Goal: Information Seeking & Learning: Learn about a topic

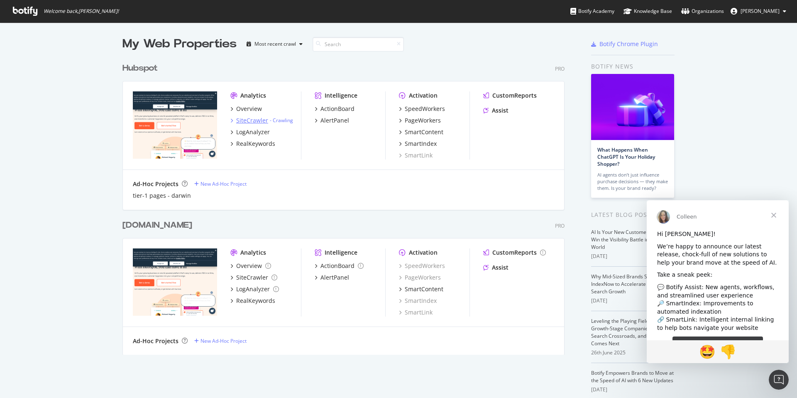
click at [231, 120] on icon "grid" at bounding box center [232, 120] width 2 height 4
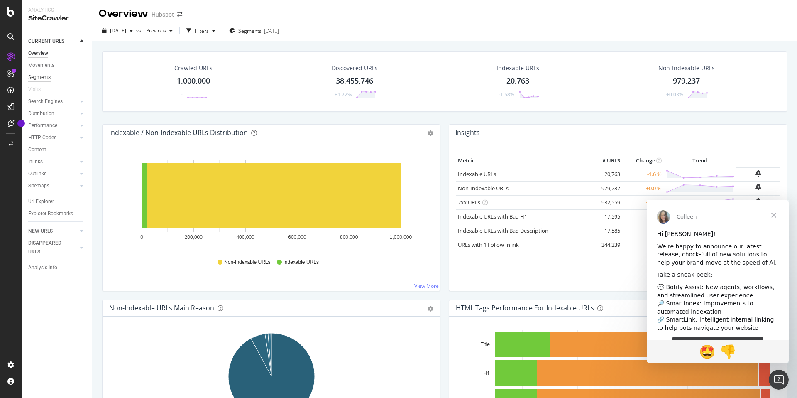
click at [38, 78] on div "Segments" at bounding box center [39, 77] width 22 height 9
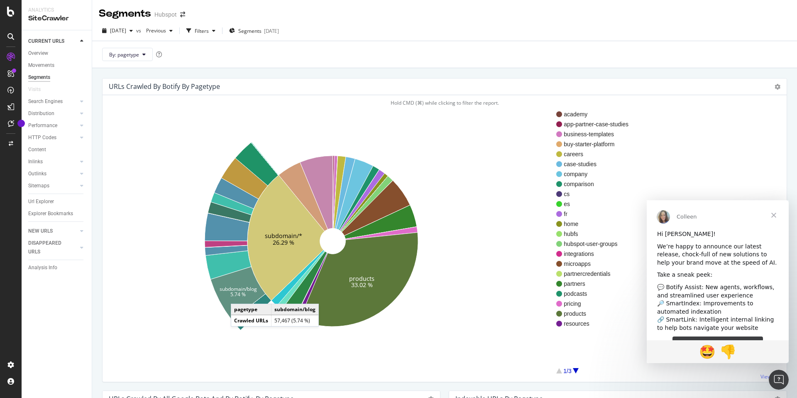
click at [239, 295] on text "5.74 %" at bounding box center [238, 294] width 15 height 7
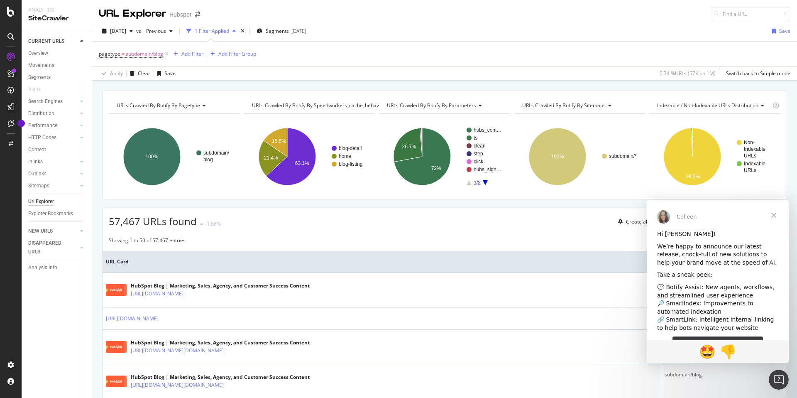
click at [772, 213] on span "Close" at bounding box center [774, 215] width 30 height 30
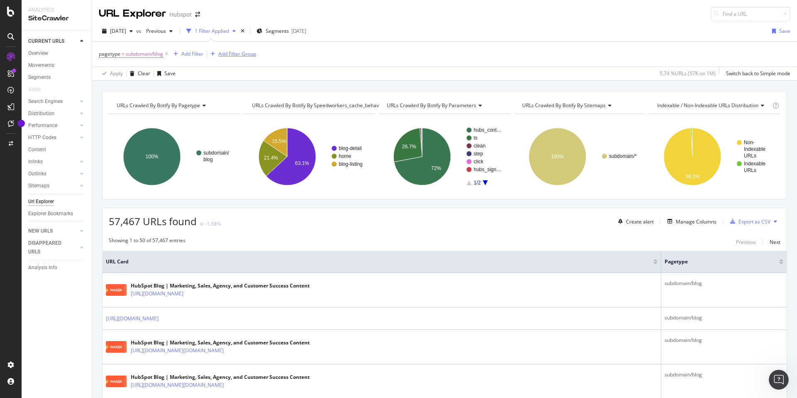
click at [246, 55] on div "Add Filter Group" at bounding box center [237, 53] width 38 height 7
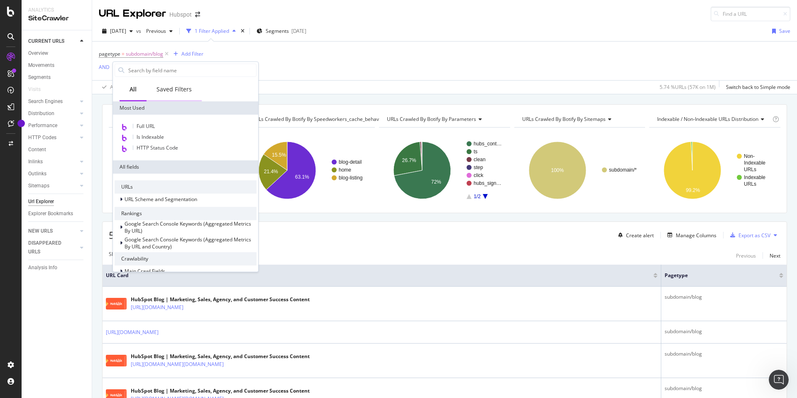
click at [177, 84] on div "Saved Filters" at bounding box center [174, 89] width 55 height 23
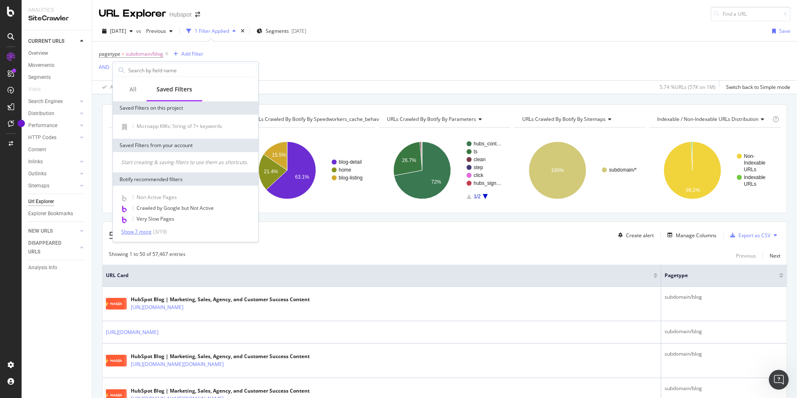
click at [141, 231] on div "Show 7 more" at bounding box center [136, 232] width 30 height 6
click at [170, 227] on span "Indexable Pages" at bounding box center [156, 229] width 38 height 7
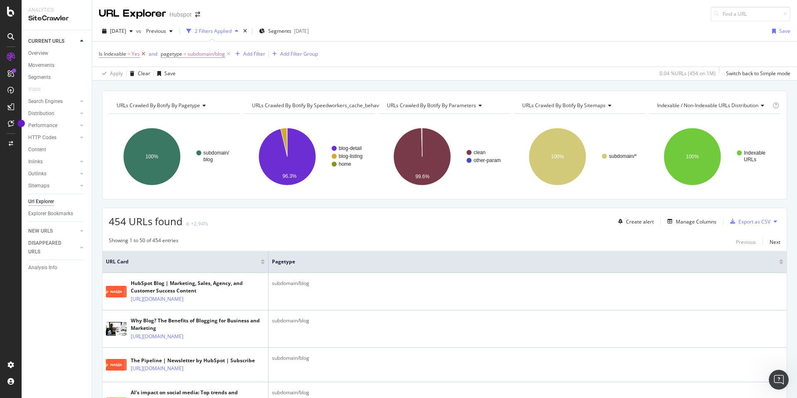
click at [145, 53] on icon at bounding box center [143, 54] width 7 height 8
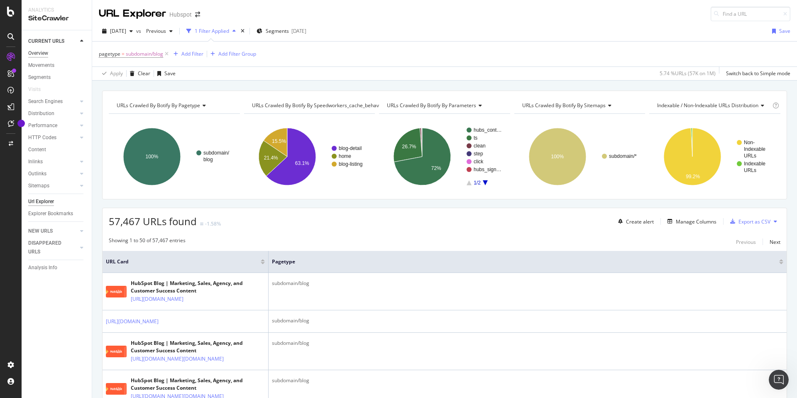
click at [40, 52] on div "Overview" at bounding box center [38, 53] width 20 height 9
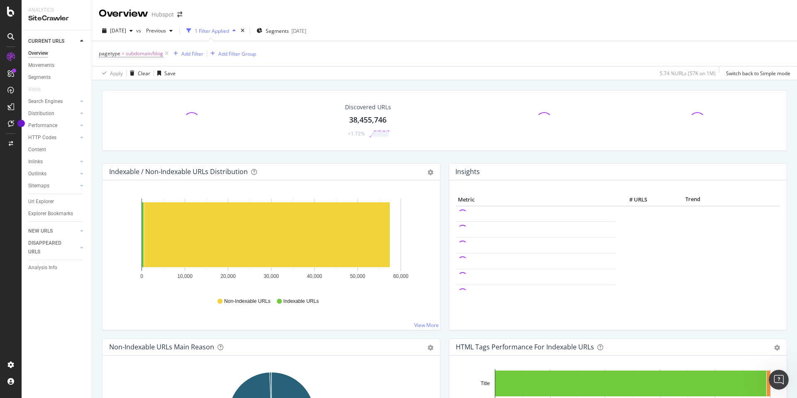
click at [40, 52] on div "Overview" at bounding box center [38, 53] width 20 height 9
click at [167, 53] on icon at bounding box center [166, 53] width 7 height 8
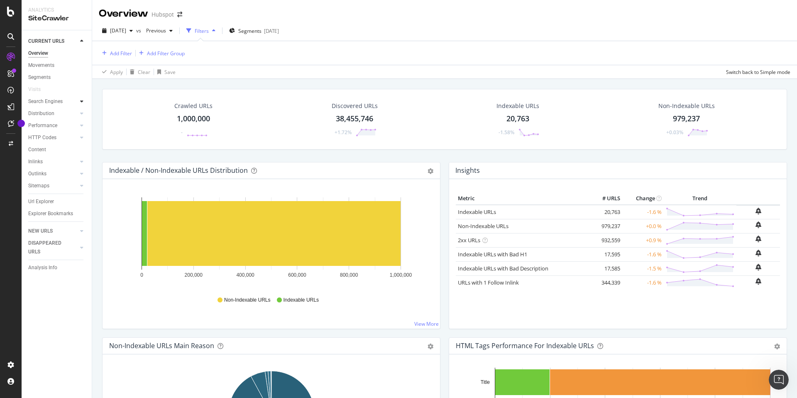
click at [79, 100] on div at bounding box center [82, 101] width 8 height 8
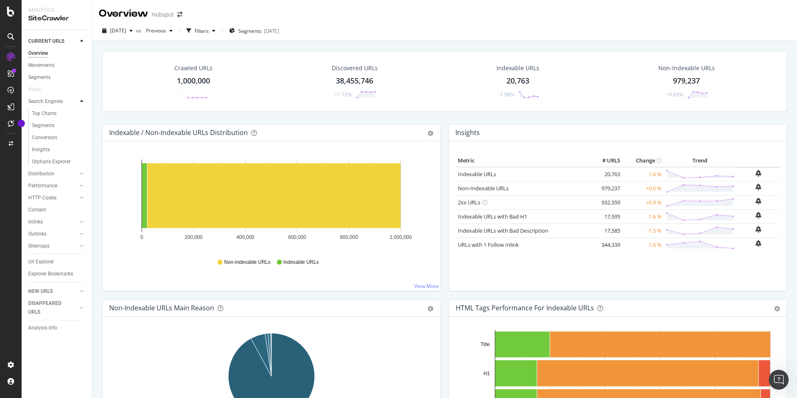
click at [79, 100] on div at bounding box center [82, 101] width 8 height 8
click at [49, 126] on div "CustomReports" at bounding box center [51, 128] width 41 height 8
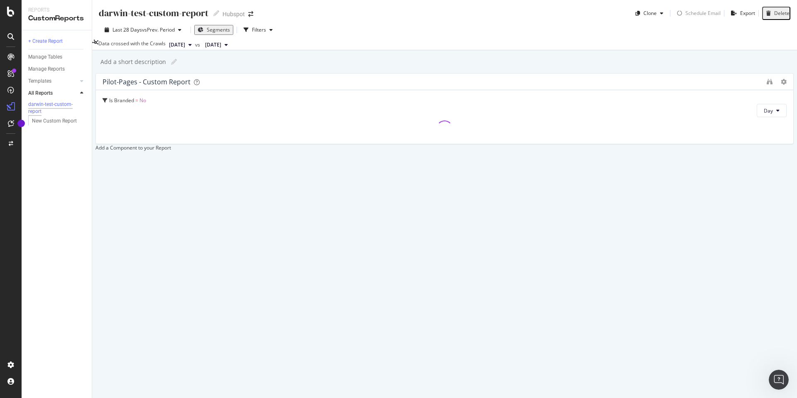
click at [215, 31] on span "Segments" at bounding box center [218, 29] width 23 height 7
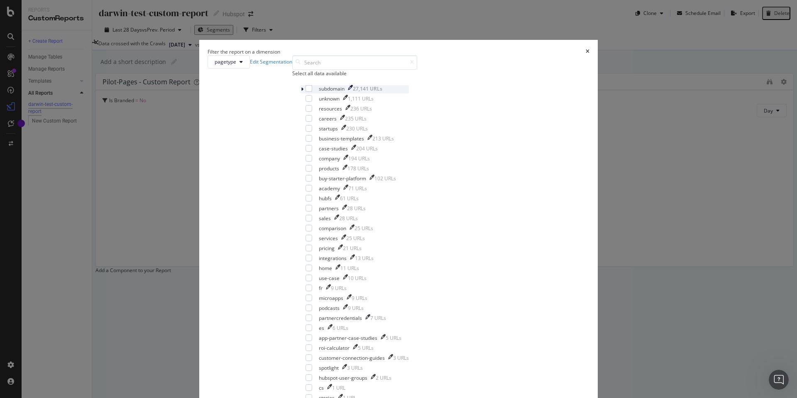
click at [304, 92] on icon "modal" at bounding box center [302, 89] width 2 height 5
click at [312, 122] on div "modal" at bounding box center [309, 118] width 7 height 7
click at [586, 54] on icon "times" at bounding box center [588, 51] width 4 height 5
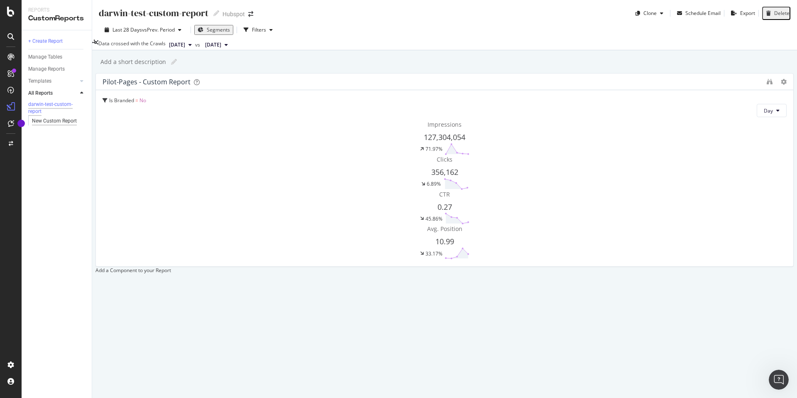
click at [62, 125] on div "New Custom Report" at bounding box center [54, 121] width 45 height 9
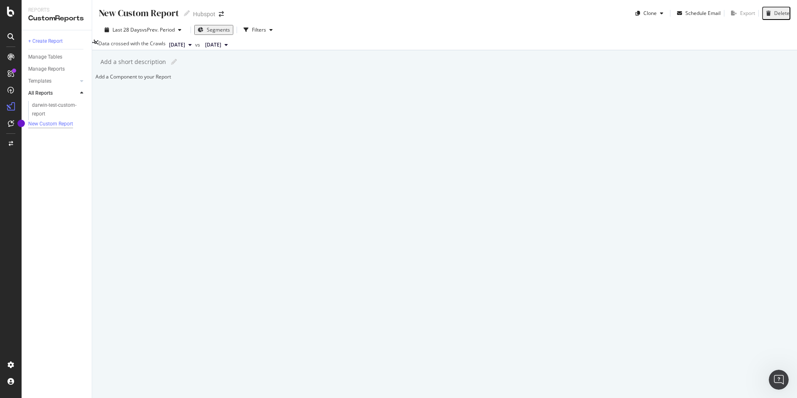
click at [96, 80] on div at bounding box center [96, 76] width 0 height 7
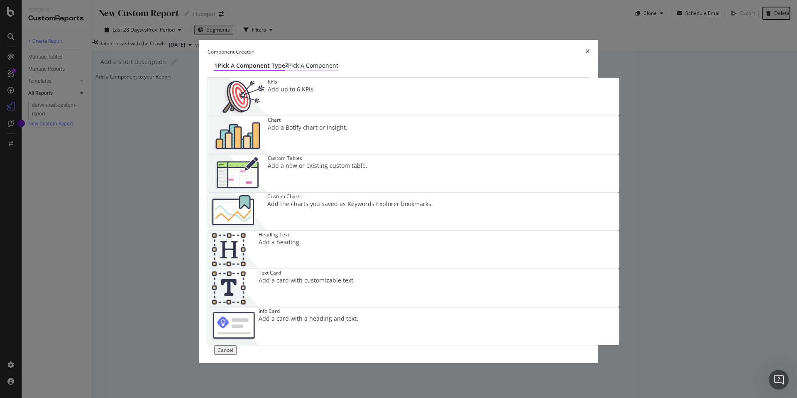
click at [324, 70] on div "Pick a Component" at bounding box center [313, 65] width 50 height 8
click at [271, 93] on div "Add up to 6 KPIs." at bounding box center [291, 89] width 47 height 8
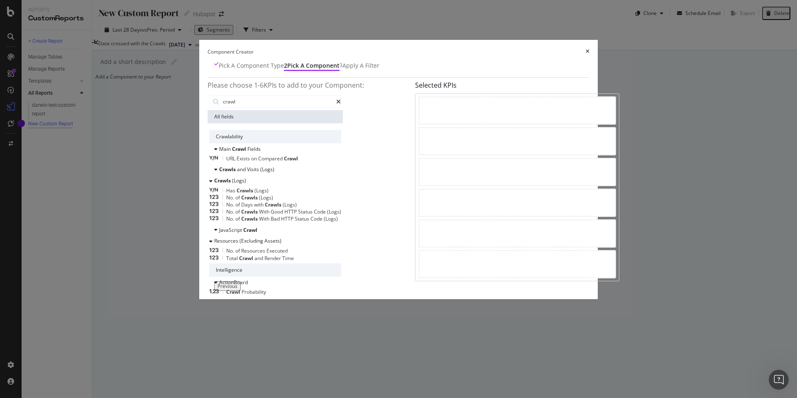
type input "crawl"
click at [590, 54] on icon "times" at bounding box center [588, 51] width 4 height 5
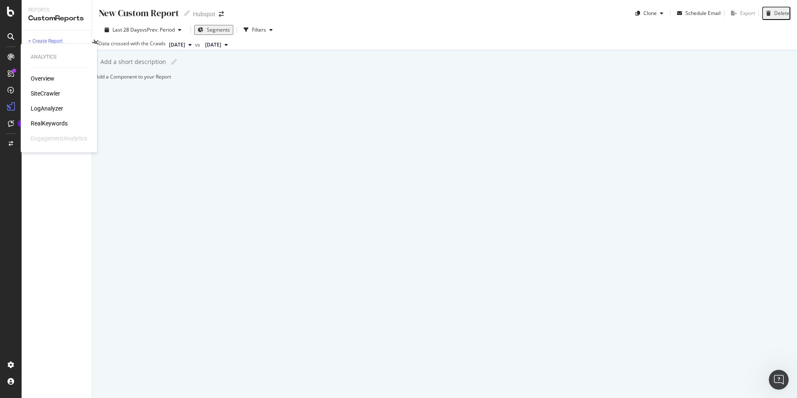
click at [39, 78] on div "Overview" at bounding box center [43, 78] width 24 height 8
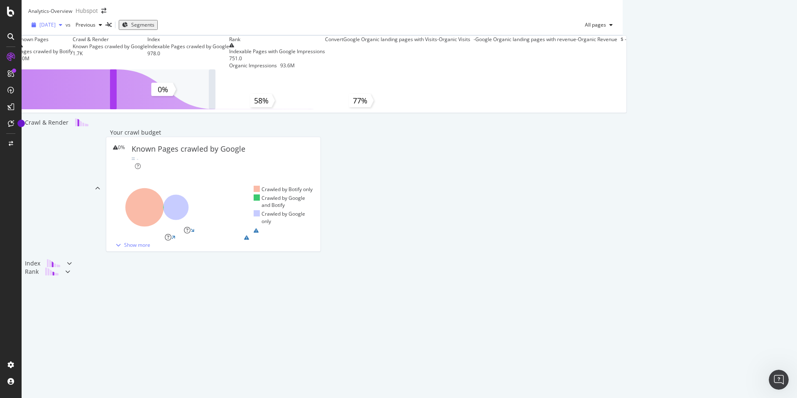
click at [56, 28] on span "[DATE]" at bounding box center [47, 24] width 16 height 7
click at [242, 31] on div "[DATE] vs Previous Segments All pages" at bounding box center [322, 26] width 601 height 17
click at [155, 28] on span "Segments" at bounding box center [142, 24] width 23 height 7
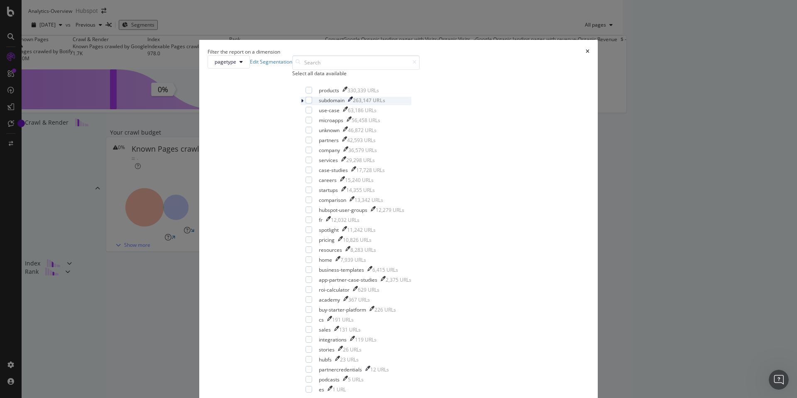
click at [304, 103] on icon "modal" at bounding box center [302, 100] width 2 height 5
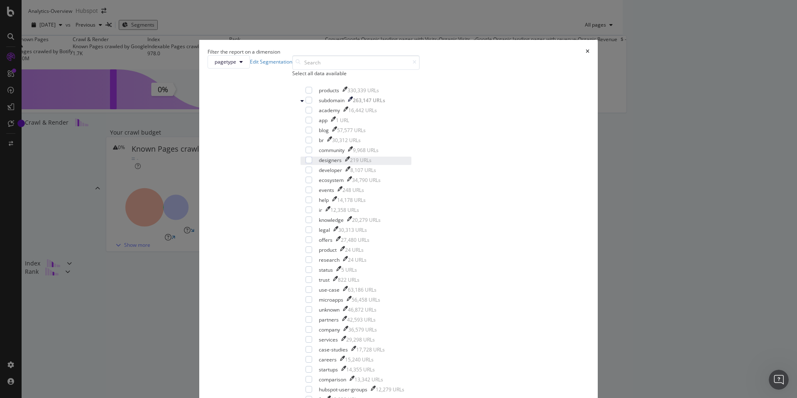
scroll to position [21, 0]
click at [337, 132] on icon "modal" at bounding box center [334, 129] width 5 height 5
click at [312, 133] on div "modal" at bounding box center [309, 130] width 7 height 7
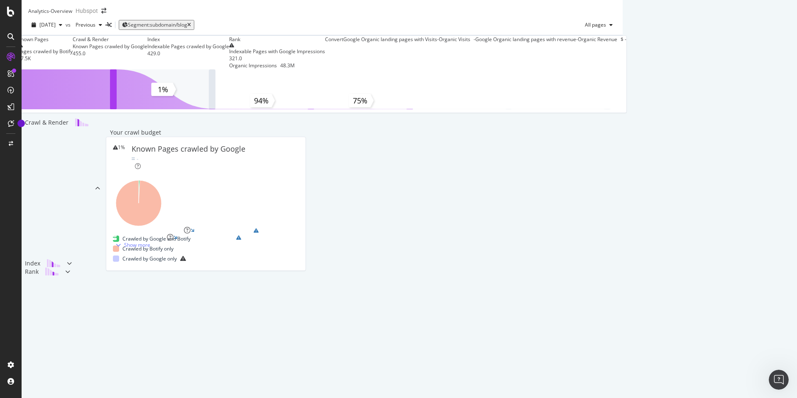
click at [170, 170] on div "1% Known Pages crawled by Google -" at bounding box center [206, 157] width 186 height 26
click at [56, 28] on span "[DATE]" at bounding box center [47, 24] width 16 height 7
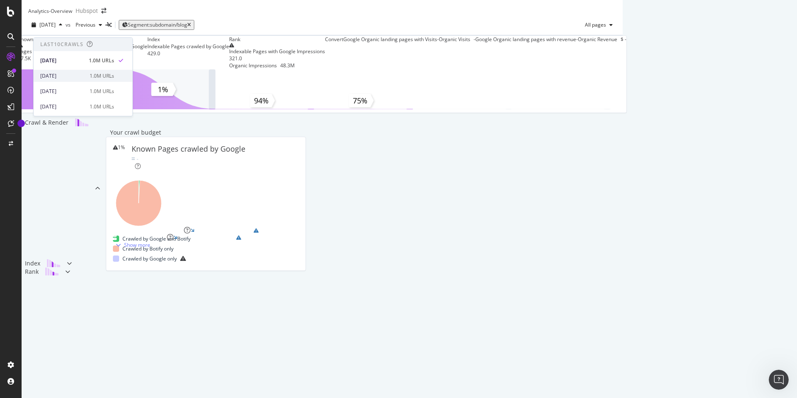
click at [64, 76] on div "[DATE]" at bounding box center [62, 75] width 44 height 7
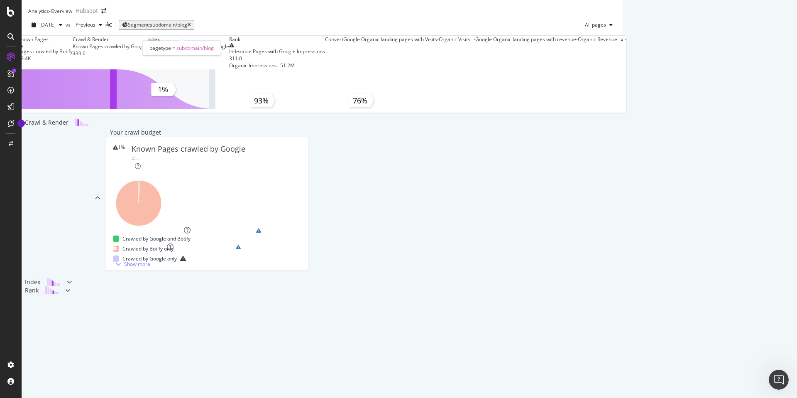
click at [177, 28] on span "Segment: subdomain/blog" at bounding box center [157, 24] width 59 height 7
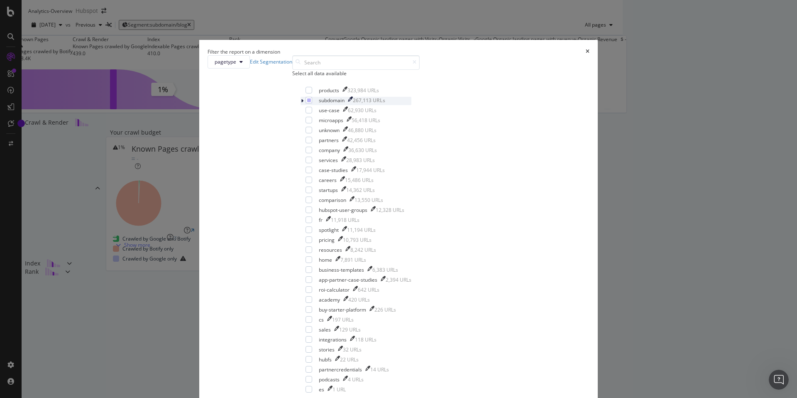
click at [353, 102] on icon "modal" at bounding box center [350, 99] width 5 height 5
click at [250, 69] on button "pagetype" at bounding box center [229, 61] width 42 height 13
click at [586, 54] on icon "times" at bounding box center [588, 51] width 4 height 5
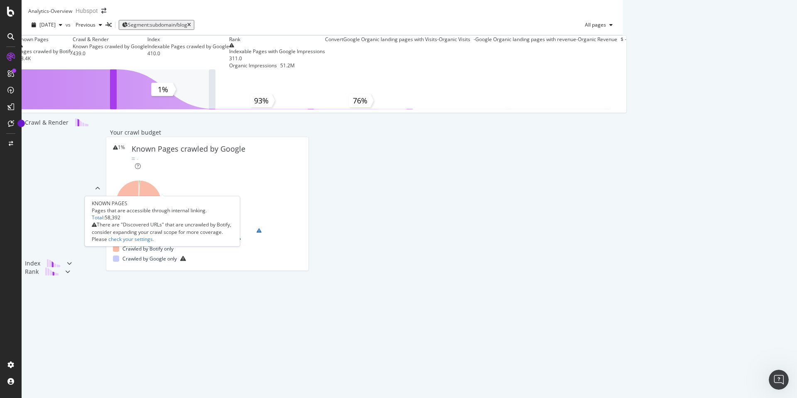
click at [73, 62] on div "Known Pages Pages crawled by Botify 58.4K" at bounding box center [45, 49] width 55 height 26
click at [73, 55] on div "Pages crawled by Botify" at bounding box center [45, 49] width 55 height 12
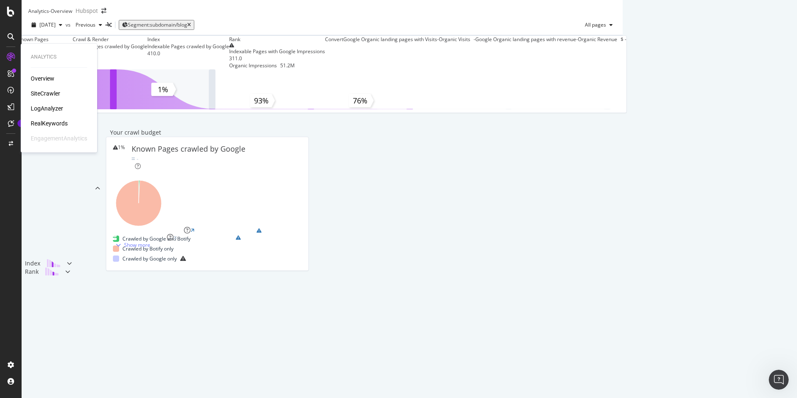
click at [52, 80] on div "Overview" at bounding box center [43, 78] width 24 height 8
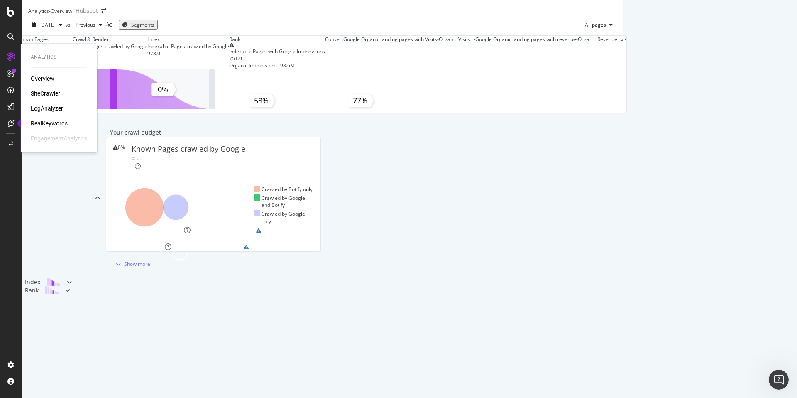
click at [47, 92] on div "SiteCrawler" at bounding box center [45, 93] width 29 height 8
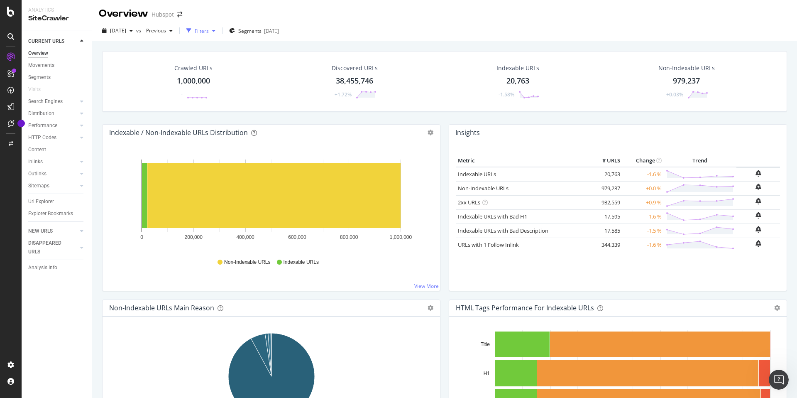
click at [218, 26] on div "Filters" at bounding box center [201, 31] width 36 height 12
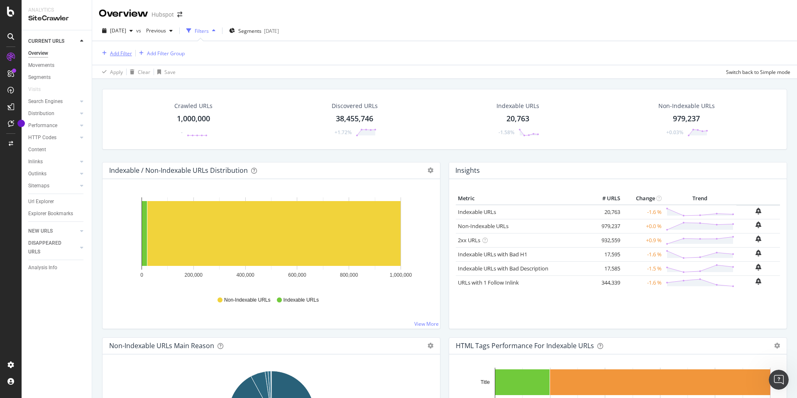
click at [122, 52] on div "Add Filter" at bounding box center [121, 53] width 22 height 7
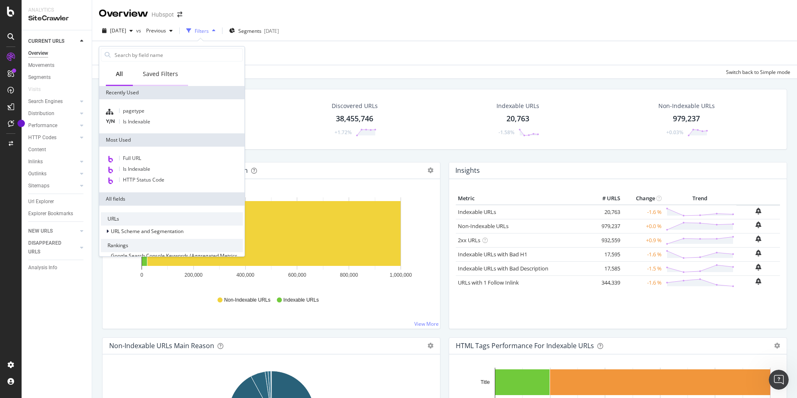
click at [151, 78] on div "Saved Filters" at bounding box center [160, 74] width 55 height 23
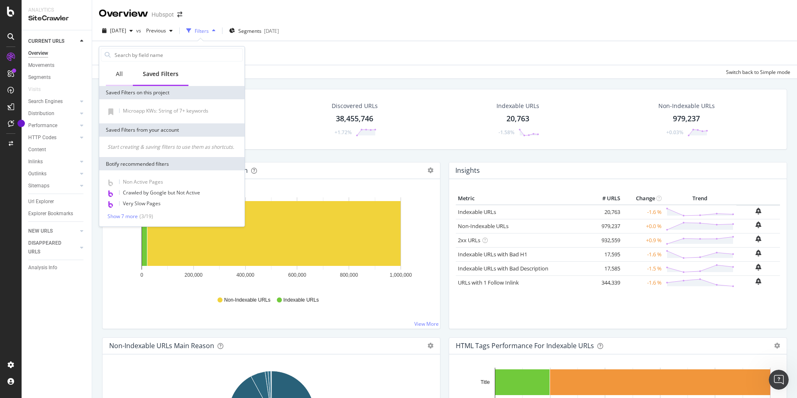
click at [122, 74] on div "All" at bounding box center [119, 74] width 7 height 8
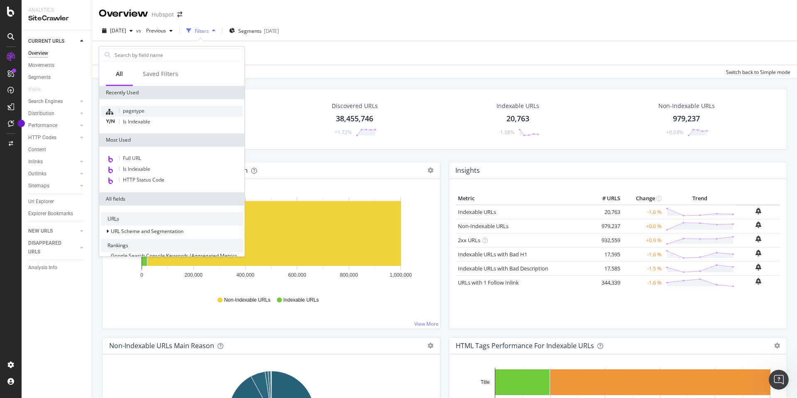
click at [132, 107] on div "pagetype" at bounding box center [172, 111] width 142 height 11
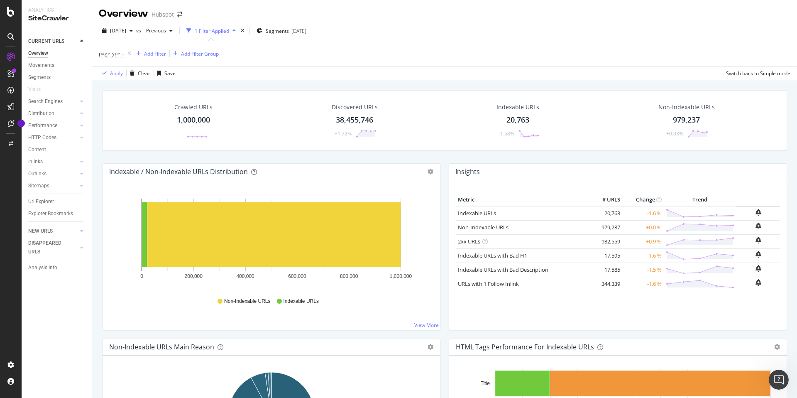
click at [287, 65] on div "pagetype = Add Filter Add Filter Group Apply Clear Save Switch back to Simple m…" at bounding box center [445, 60] width 692 height 39
click at [245, 31] on icon "times" at bounding box center [243, 30] width 4 height 5
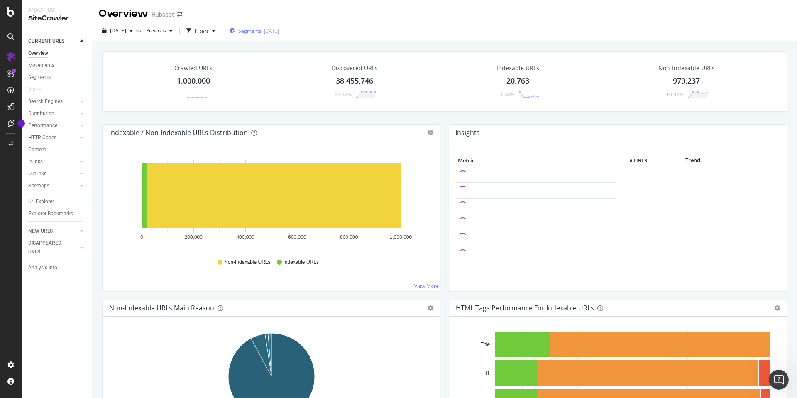
click at [254, 31] on div "Segments [DATE]" at bounding box center [254, 30] width 50 height 7
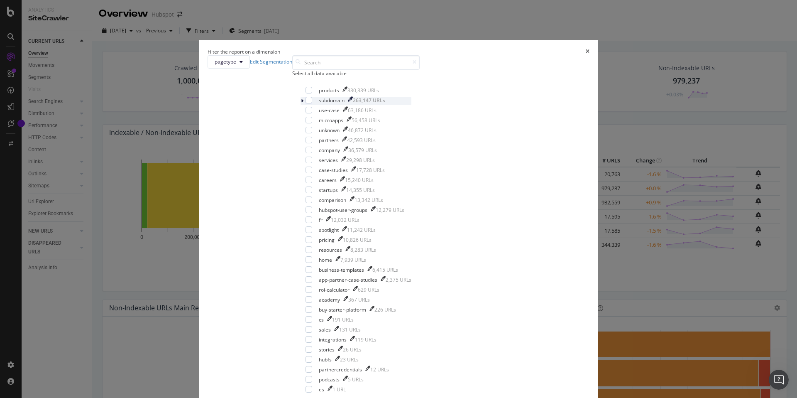
click at [304, 103] on icon "modal" at bounding box center [302, 100] width 2 height 5
click at [312, 133] on div "modal" at bounding box center [309, 130] width 7 height 7
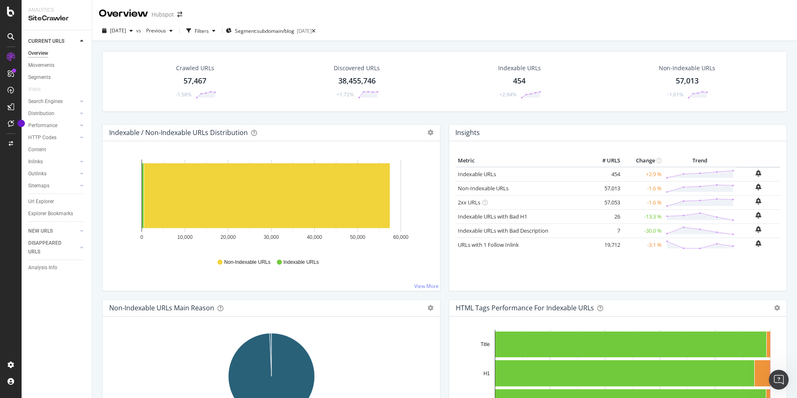
click at [80, 42] on icon at bounding box center [81, 41] width 3 height 5
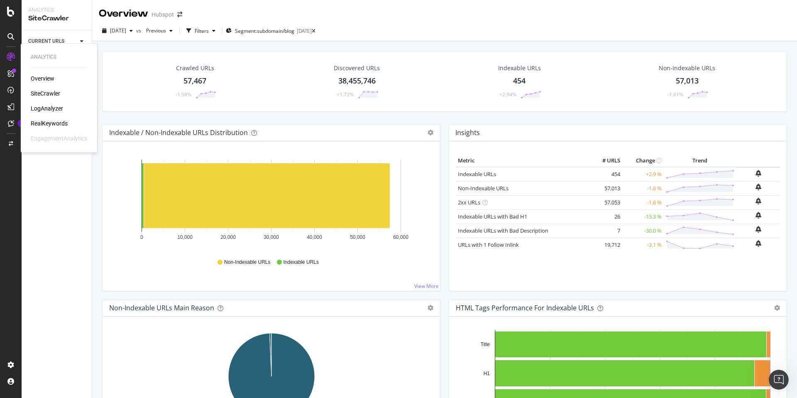
click at [52, 123] on div "RealKeywords" at bounding box center [49, 123] width 37 height 8
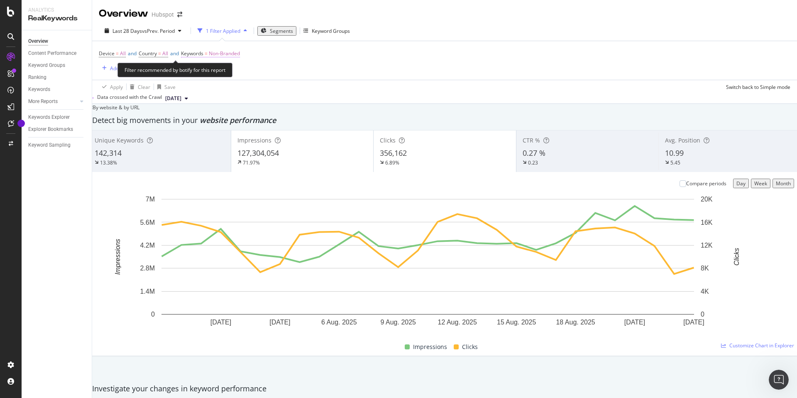
click at [204, 54] on span "Keywords" at bounding box center [192, 53] width 22 height 7
click at [249, 63] on div "Cancel" at bounding box center [257, 59] width 16 height 7
click at [199, 54] on span "Keywords" at bounding box center [192, 53] width 22 height 7
drag, startPoint x: 213, startPoint y: 90, endPoint x: 233, endPoint y: 73, distance: 26.2
click at [233, 66] on div "Non-Branded Cancel Add filter Apply" at bounding box center [263, 59] width 147 height 13
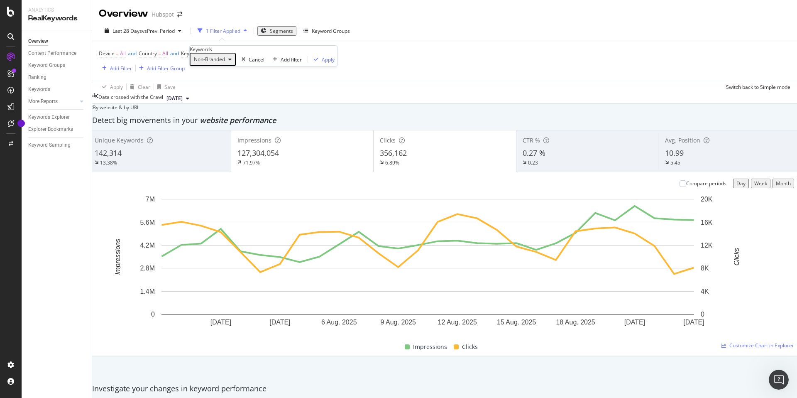
click at [232, 62] on icon "button" at bounding box center [229, 59] width 3 height 5
click at [230, 147] on span "All" at bounding box center [246, 150] width 85 height 7
click at [285, 62] on div "button" at bounding box center [290, 59] width 11 height 5
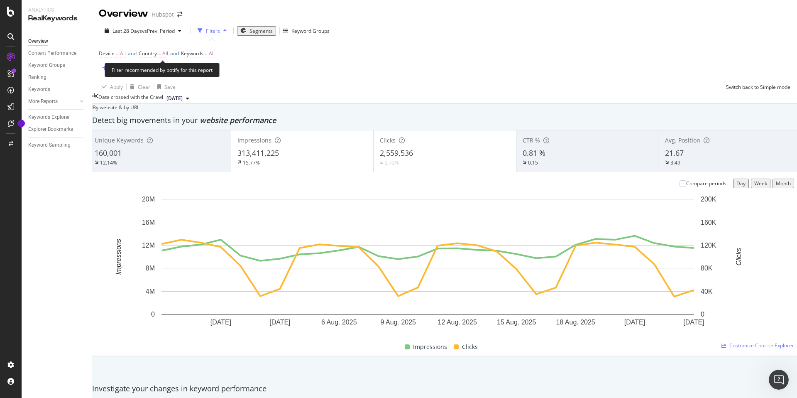
click at [203, 54] on span "Keywords" at bounding box center [192, 53] width 22 height 7
click at [206, 62] on icon "button" at bounding box center [204, 59] width 3 height 5
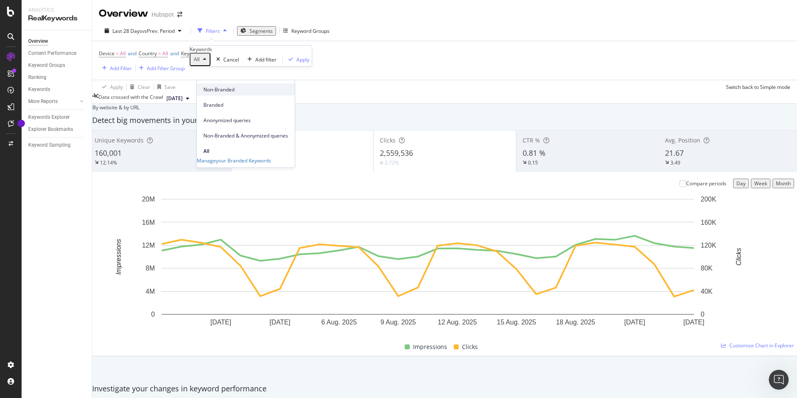
click at [223, 92] on span "Non-Branded" at bounding box center [246, 89] width 85 height 7
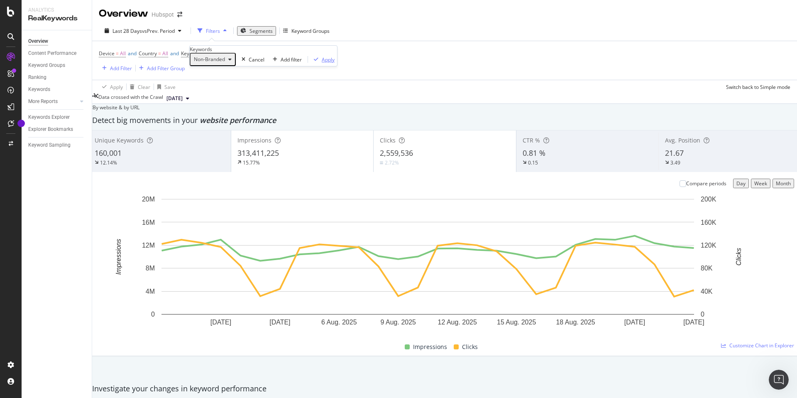
click at [322, 63] on div "Apply" at bounding box center [328, 59] width 13 height 7
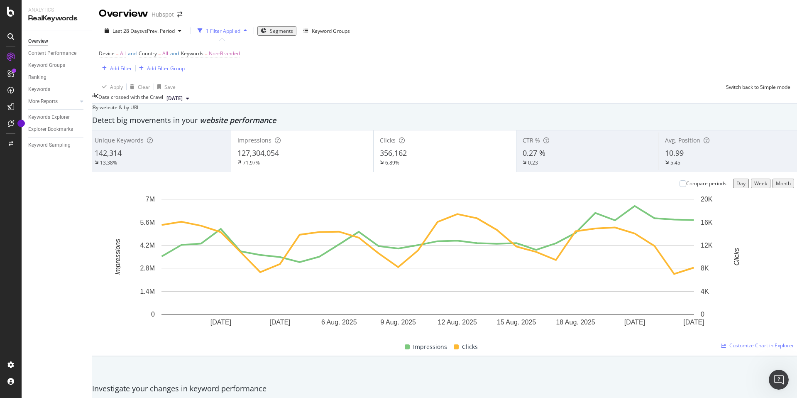
click at [240, 30] on div "button" at bounding box center [245, 30] width 10 height 5
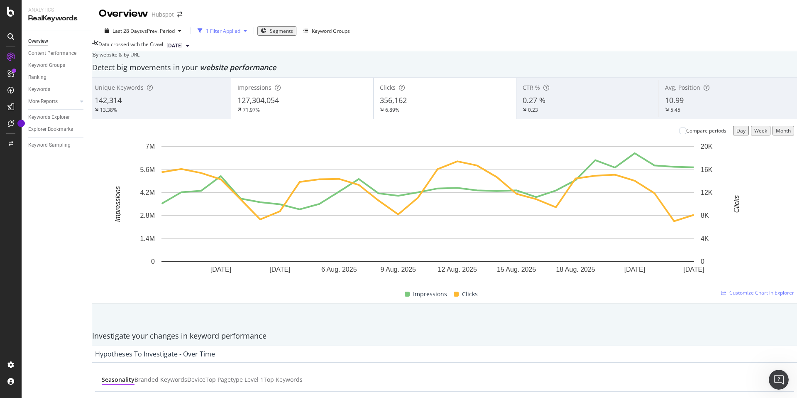
click at [240, 30] on div "button" at bounding box center [245, 30] width 10 height 5
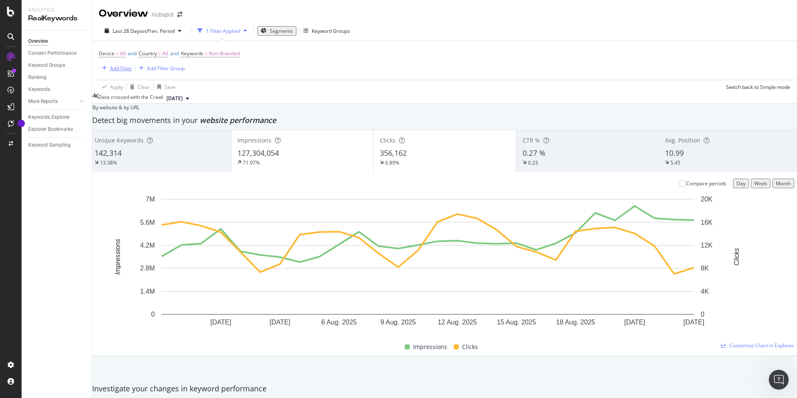
click at [111, 68] on div "Add Filter" at bounding box center [121, 68] width 22 height 7
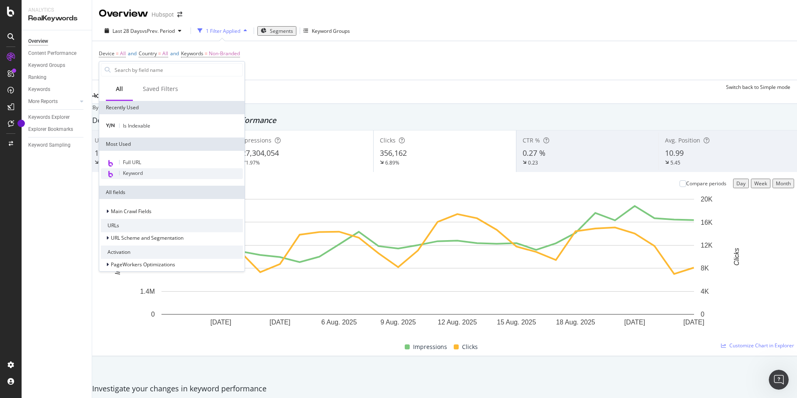
click at [162, 174] on div "Keyword" at bounding box center [172, 173] width 142 height 11
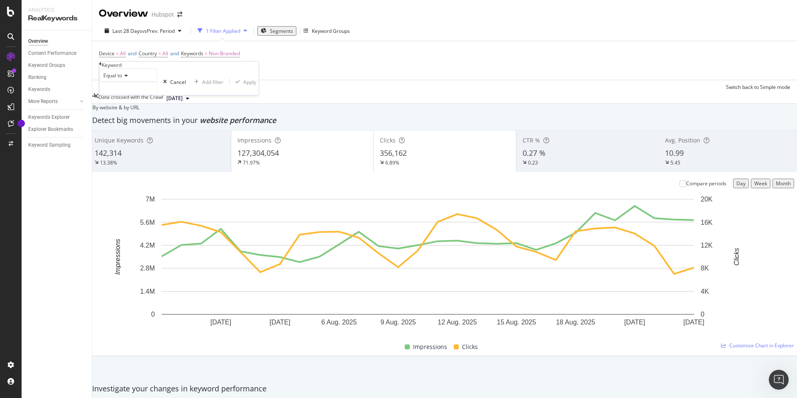
click at [127, 78] on icon at bounding box center [125, 75] width 6 height 5
click at [227, 82] on div "Apply Clear Save Switch back to Simple mode" at bounding box center [444, 87] width 705 height 14
click at [164, 68] on icon at bounding box center [164, 68] width 7 height 8
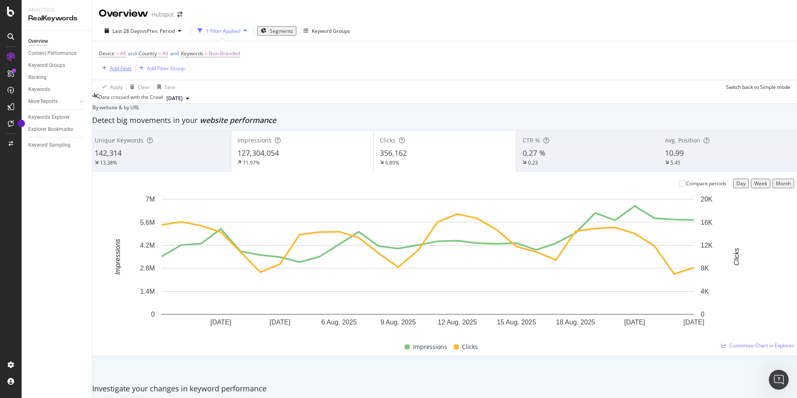
click at [127, 68] on div "Add Filter" at bounding box center [121, 68] width 22 height 7
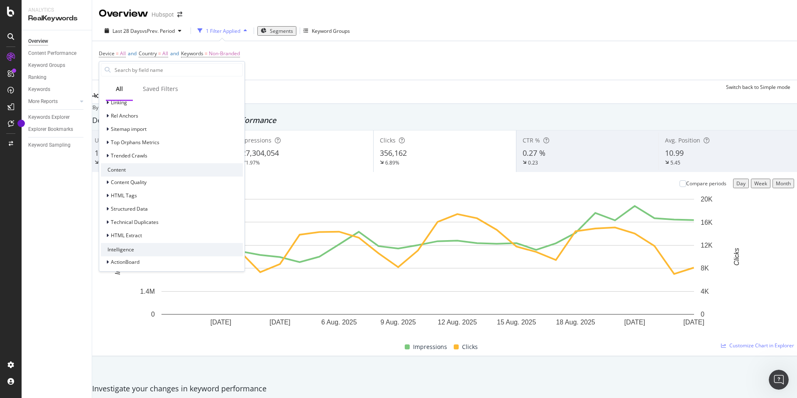
scroll to position [245, 0]
click at [108, 179] on icon at bounding box center [107, 179] width 2 height 5
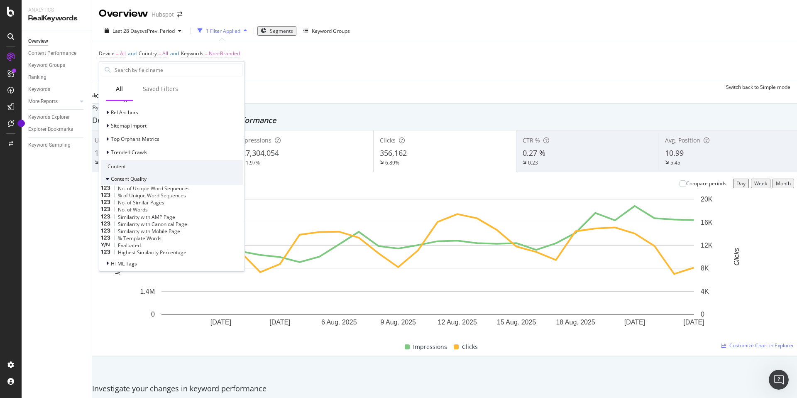
click at [108, 179] on icon at bounding box center [107, 179] width 3 height 5
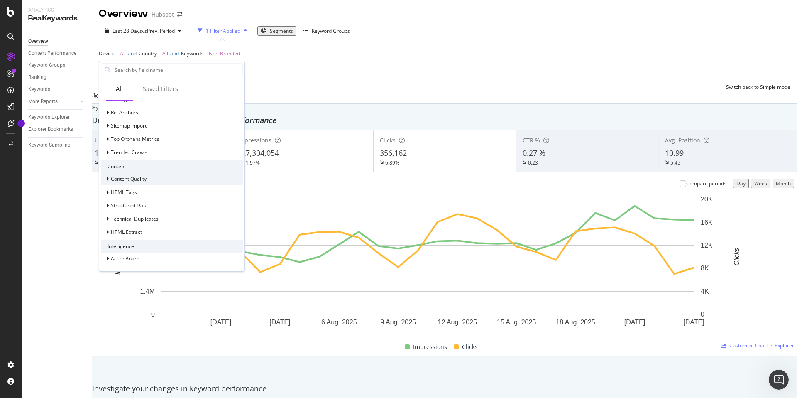
click at [108, 179] on icon at bounding box center [107, 179] width 2 height 5
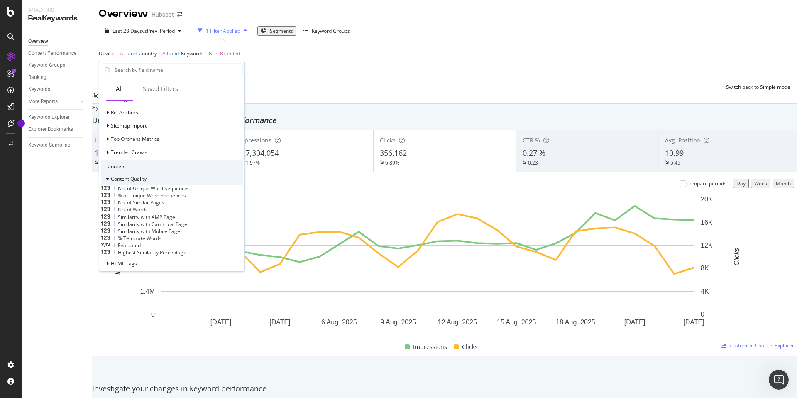
click at [108, 179] on icon at bounding box center [107, 179] width 3 height 5
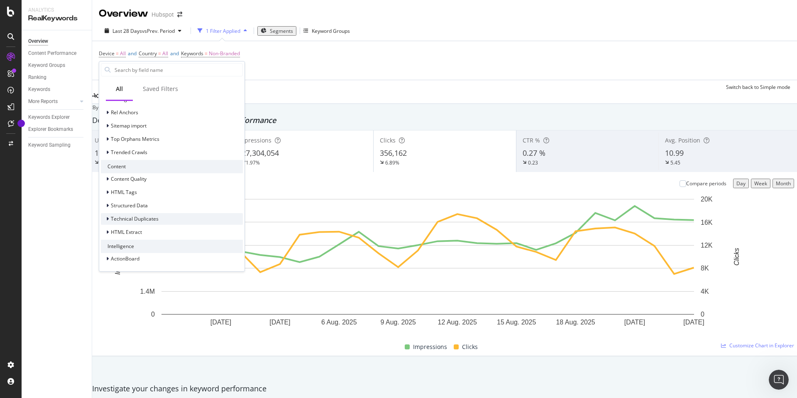
click at [105, 220] on div "Technical Duplicates" at bounding box center [130, 219] width 58 height 8
click at [110, 219] on div at bounding box center [108, 219] width 5 height 8
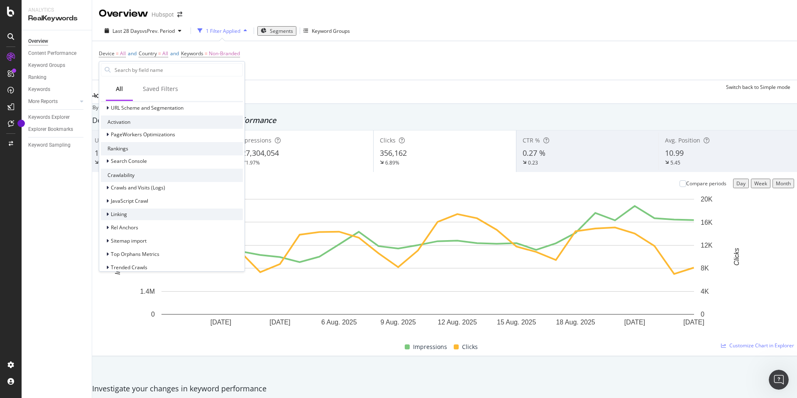
scroll to position [127, 0]
click at [140, 166] on span "Search Console" at bounding box center [129, 164] width 36 height 7
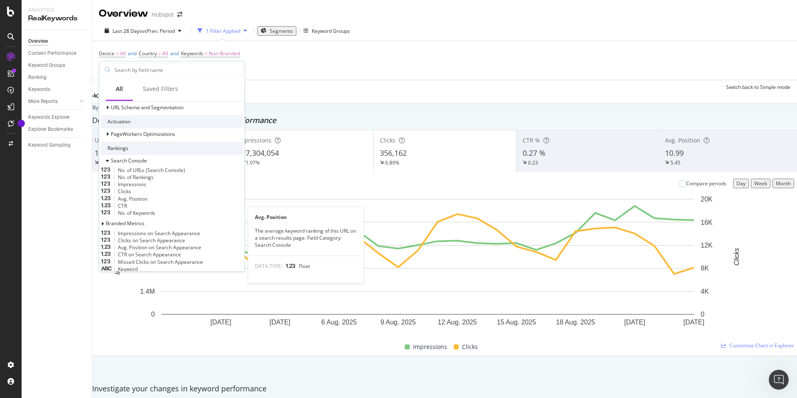
scroll to position [132, 0]
click at [147, 200] on span "Avg. Position" at bounding box center [132, 196] width 29 height 7
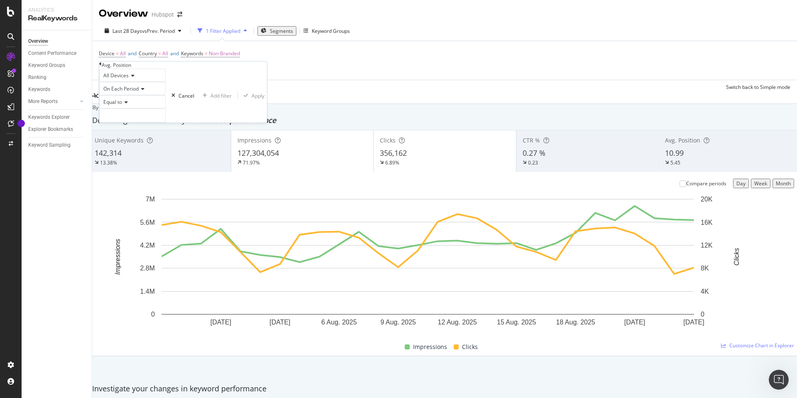
click at [128, 105] on icon at bounding box center [125, 102] width 6 height 5
click at [124, 134] on span "Less than" at bounding box center [113, 130] width 22 height 7
click at [140, 123] on input "number" at bounding box center [132, 115] width 66 height 14
type input "4"
type input "3.1"
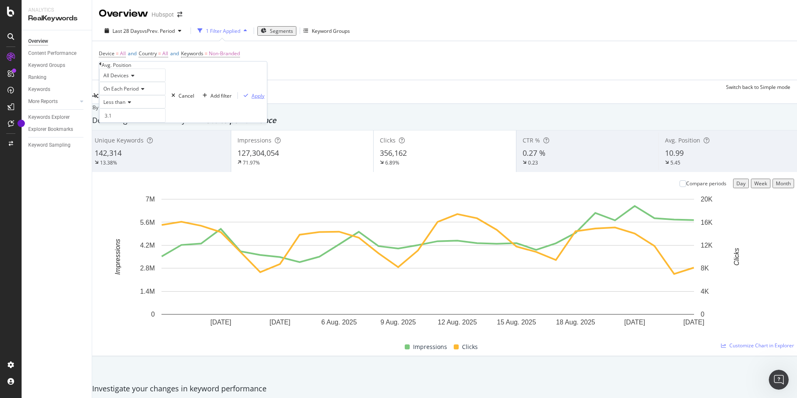
click at [252, 99] on div "Apply" at bounding box center [258, 95] width 13 height 7
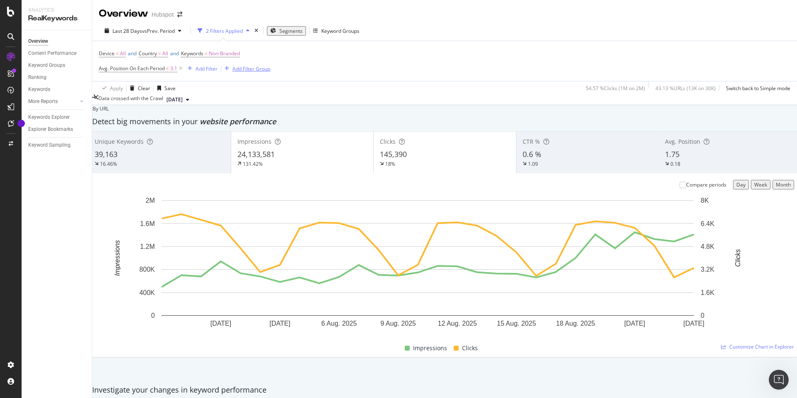
click at [181, 69] on icon at bounding box center [180, 68] width 7 height 8
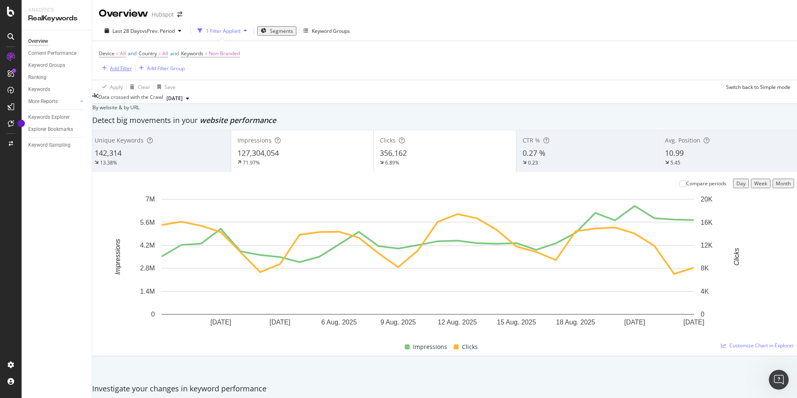
click at [114, 69] on div "Add Filter" at bounding box center [121, 68] width 22 height 7
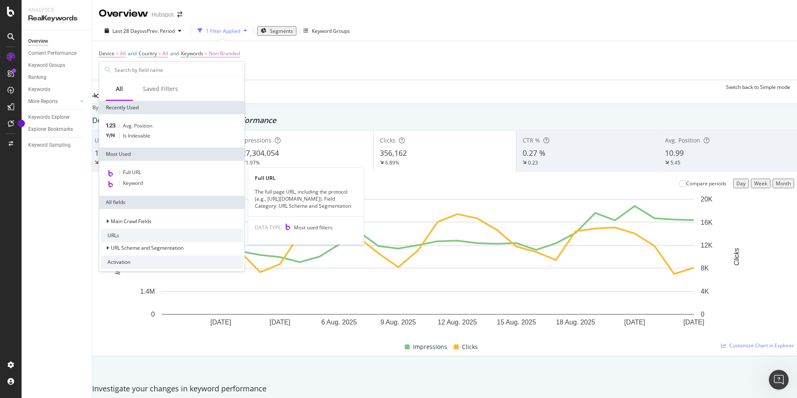
scroll to position [8, 0]
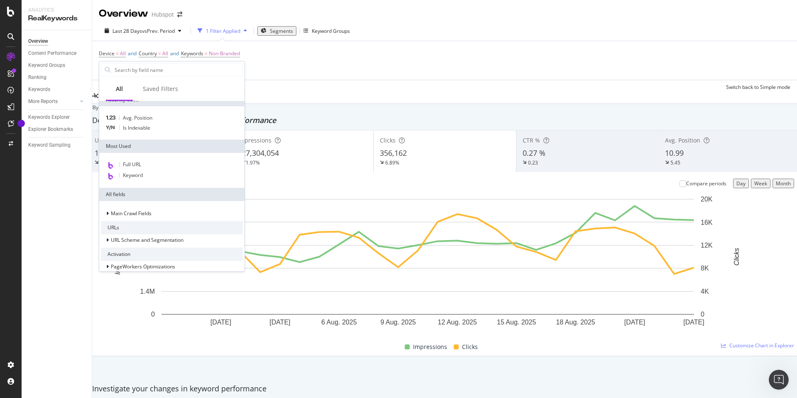
click at [155, 183] on div "Full URL Keyword" at bounding box center [171, 170] width 145 height 35
click at [150, 177] on div "Keyword" at bounding box center [172, 175] width 142 height 11
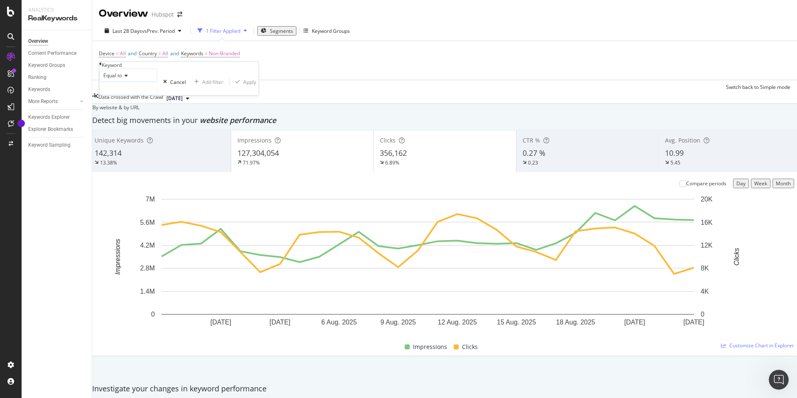
click at [122, 79] on span "Equal to" at bounding box center [112, 75] width 19 height 7
click at [280, 91] on div "Apply Clear Save Switch back to Simple mode" at bounding box center [444, 88] width 705 height 14
click at [11, 10] on icon at bounding box center [10, 12] width 7 height 10
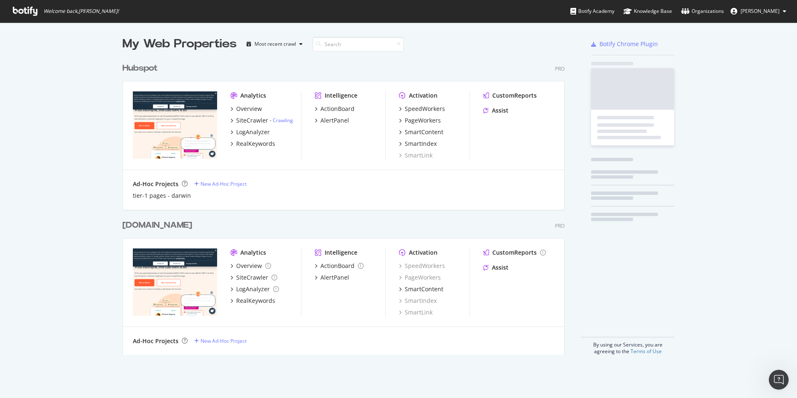
scroll to position [398, 797]
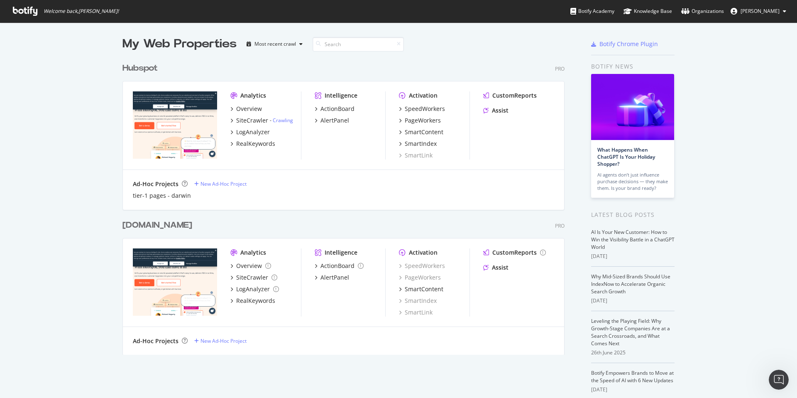
click at [14, 11] on icon at bounding box center [25, 11] width 25 height 9
click at [22, 11] on icon at bounding box center [25, 11] width 25 height 9
click at [254, 132] on div "LogAnalyzer" at bounding box center [253, 132] width 34 height 8
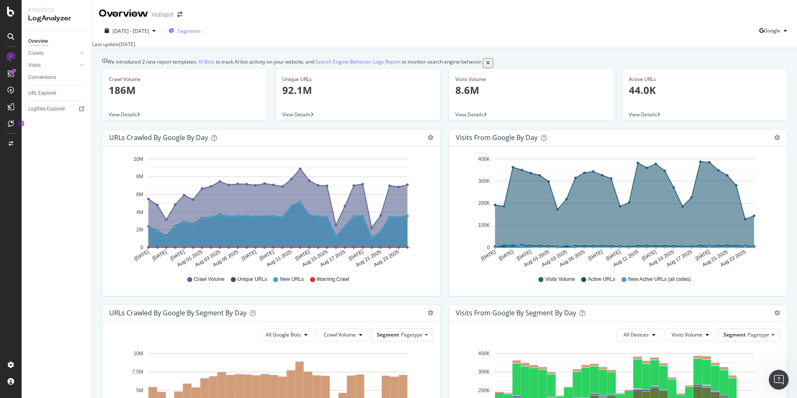
click at [198, 31] on span "Segments" at bounding box center [189, 30] width 23 height 7
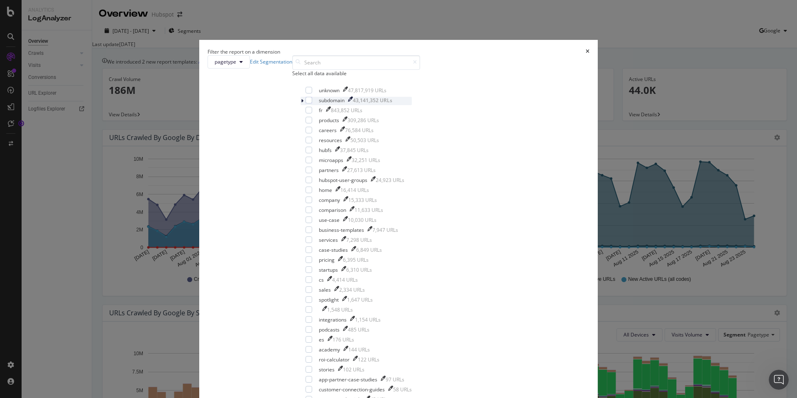
click at [304, 103] on icon "modal" at bounding box center [302, 100] width 2 height 5
click at [312, 113] on div "modal" at bounding box center [309, 110] width 7 height 7
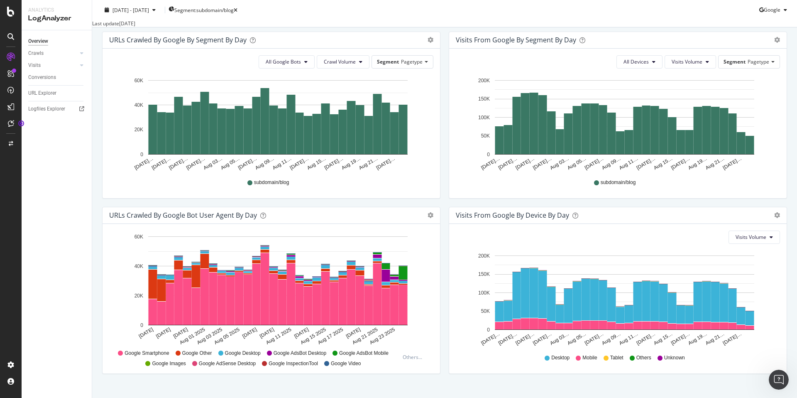
scroll to position [294, 0]
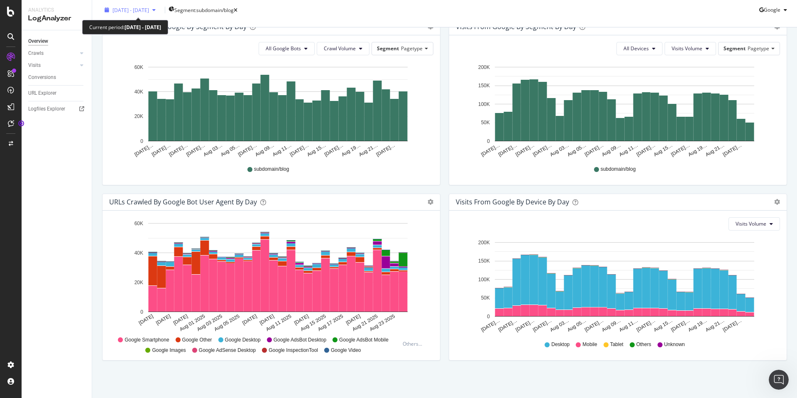
click at [156, 11] on icon "button" at bounding box center [153, 9] width 3 height 5
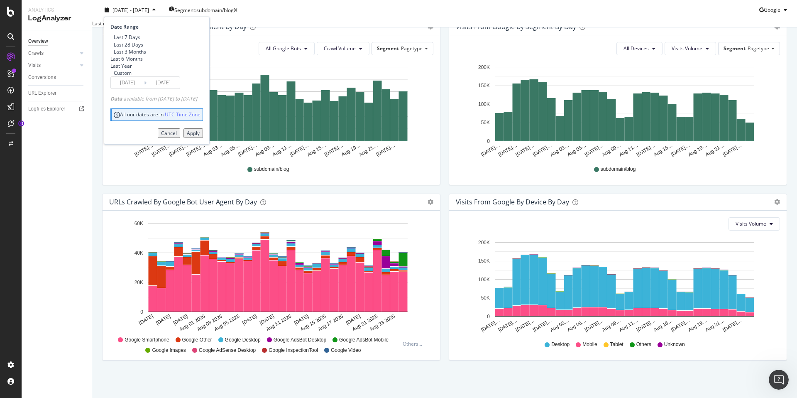
click at [145, 55] on div "Last 3 Months" at bounding box center [130, 51] width 32 height 7
type input "[DATE]"
click at [200, 136] on div "Apply" at bounding box center [193, 132] width 13 height 7
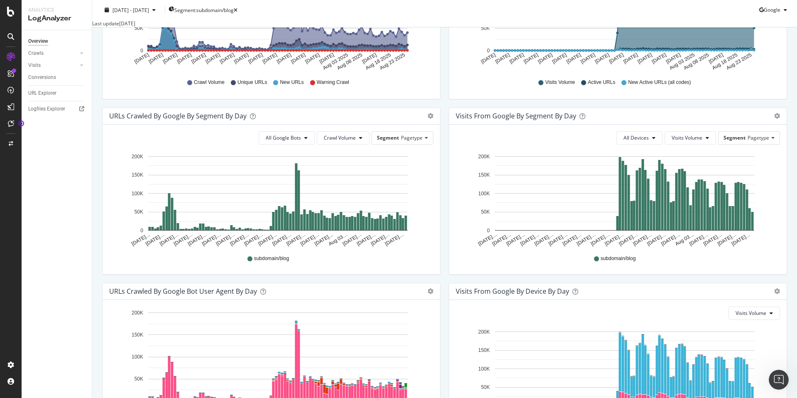
scroll to position [198, 0]
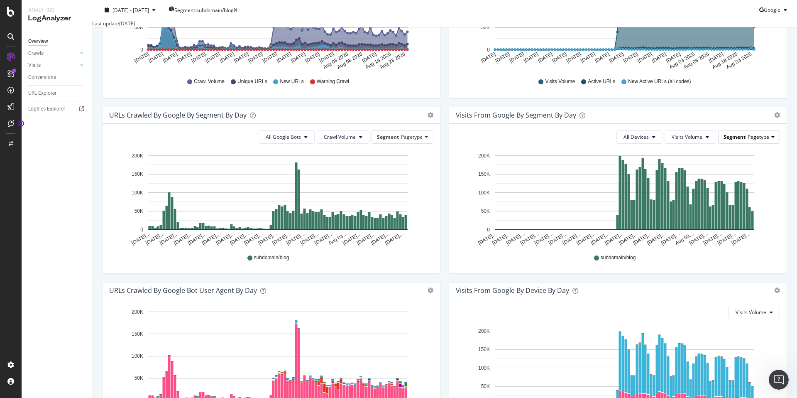
click at [761, 140] on span "Pagetype" at bounding box center [759, 136] width 22 height 7
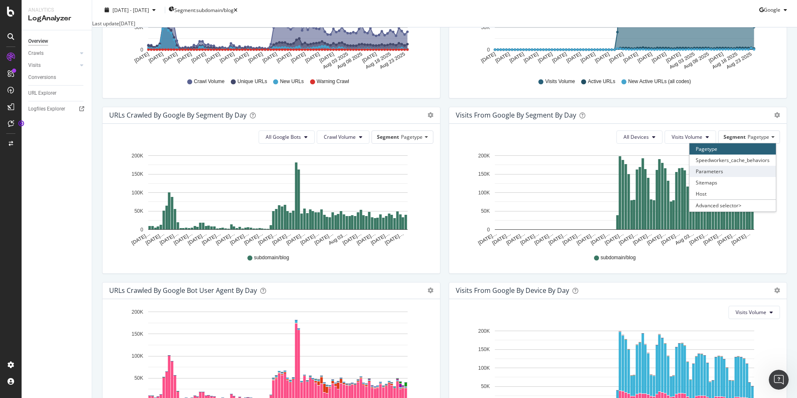
click at [730, 177] on div "Parameters" at bounding box center [733, 171] width 86 height 11
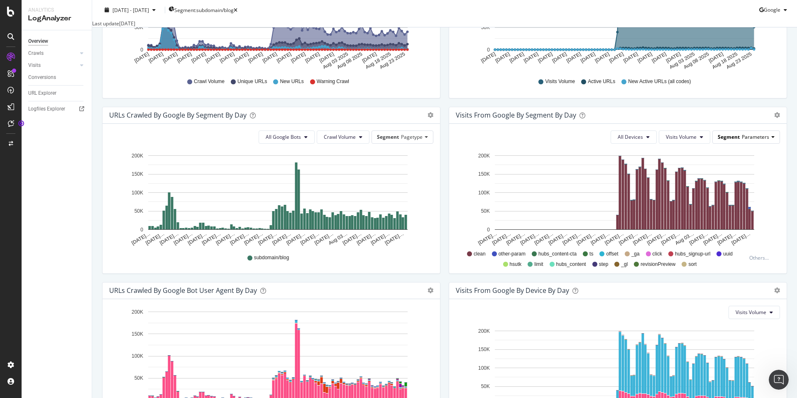
click at [752, 140] on span "Parameters" at bounding box center [755, 136] width 27 height 7
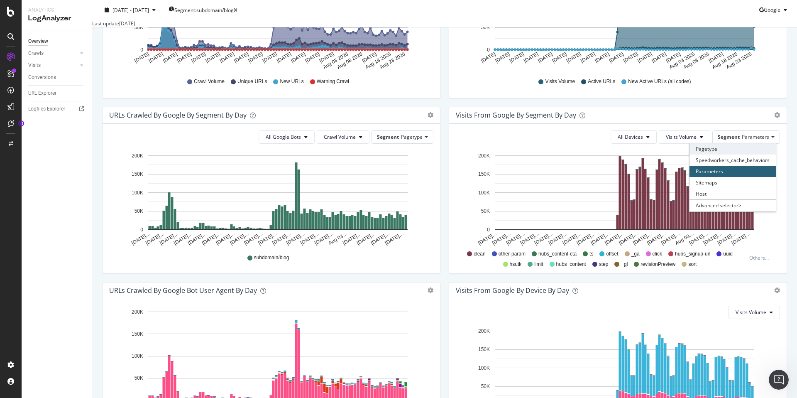
click at [726, 155] on div "Pagetype" at bounding box center [733, 148] width 86 height 11
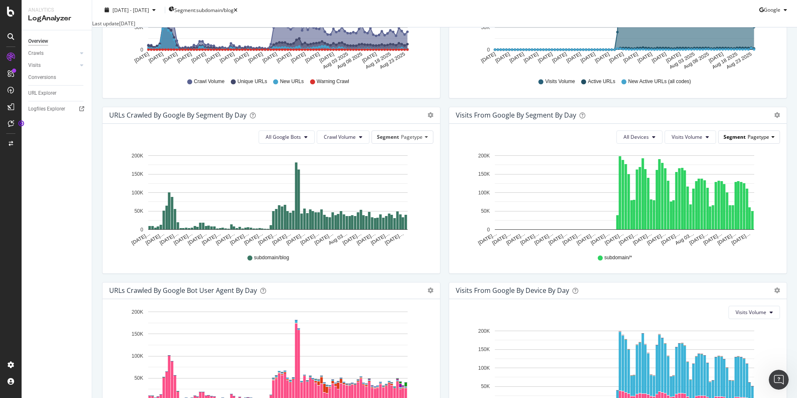
click at [770, 141] on div "Segment Pagetype" at bounding box center [749, 137] width 61 height 12
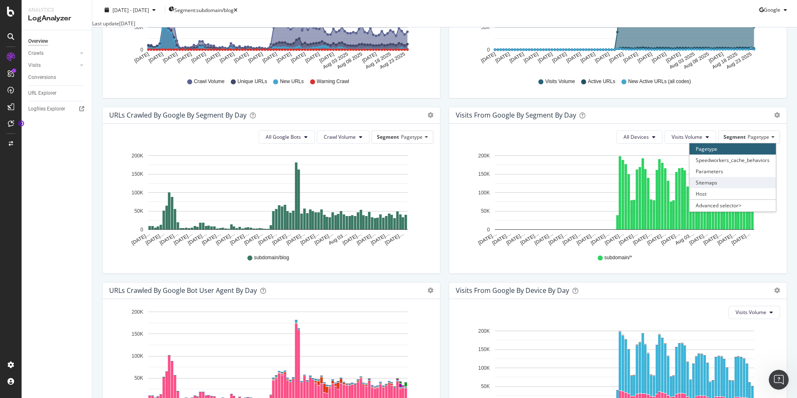
click at [724, 188] on div "Sitemaps" at bounding box center [733, 182] width 86 height 11
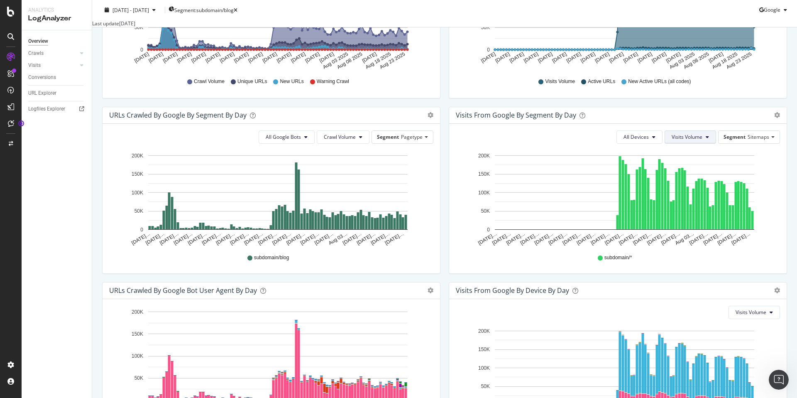
click at [703, 140] on span "Visits Volume" at bounding box center [687, 136] width 31 height 7
click at [745, 140] on span "Segment" at bounding box center [735, 136] width 22 height 7
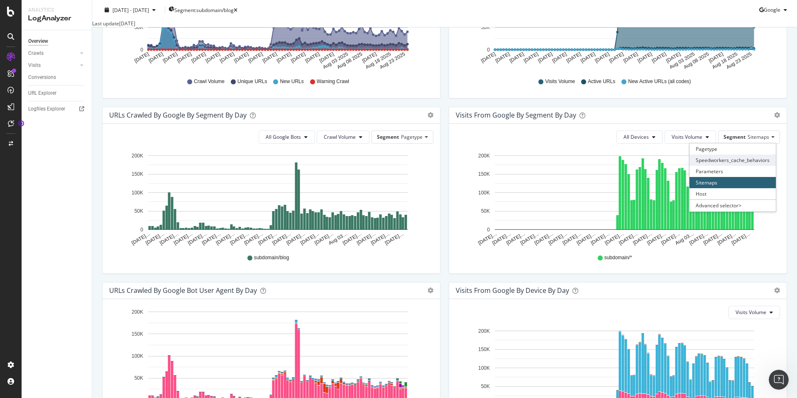
click at [747, 166] on div "Speedworkers_cache_behaviors" at bounding box center [733, 160] width 86 height 11
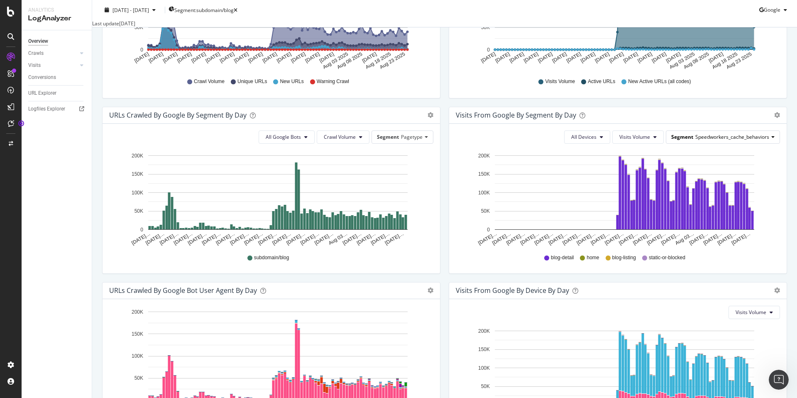
click at [760, 140] on span "Speedworkers_cache_behaviors" at bounding box center [733, 136] width 74 height 7
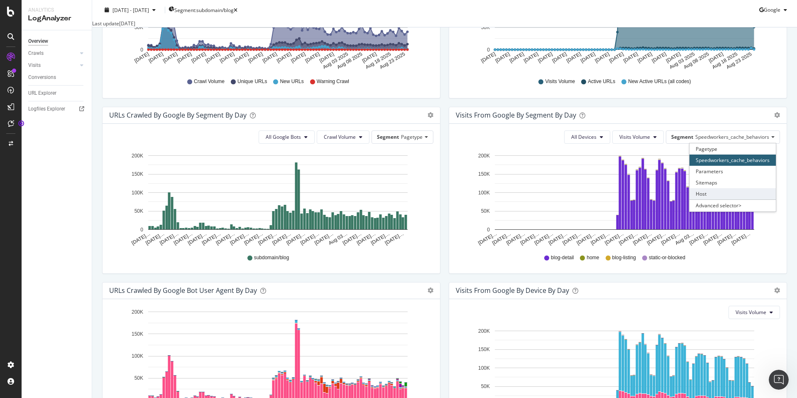
click at [728, 199] on div "Host" at bounding box center [733, 193] width 86 height 11
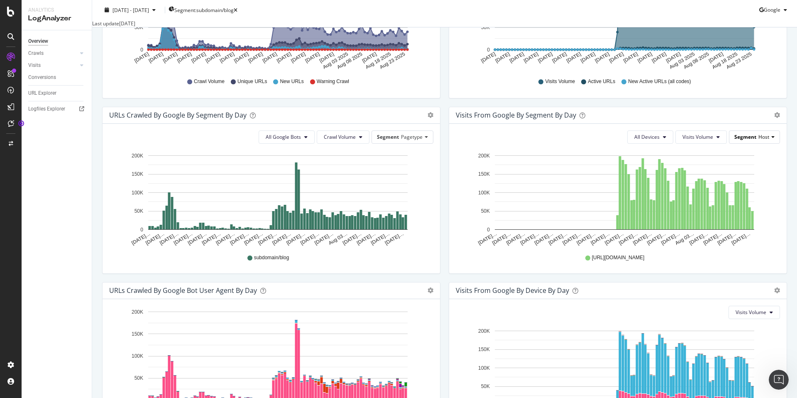
click at [761, 140] on span "Host" at bounding box center [764, 136] width 11 height 7
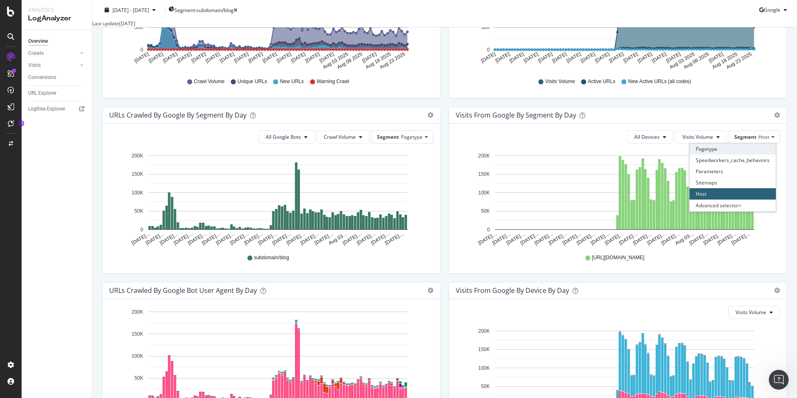
click at [748, 155] on div "Pagetype" at bounding box center [733, 148] width 86 height 11
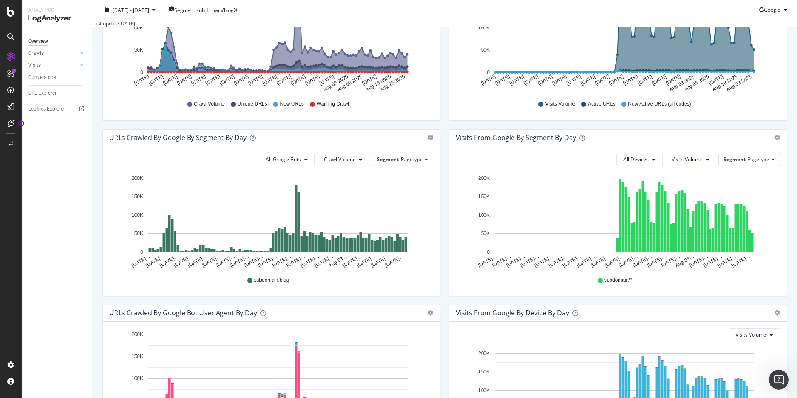
scroll to position [170, 0]
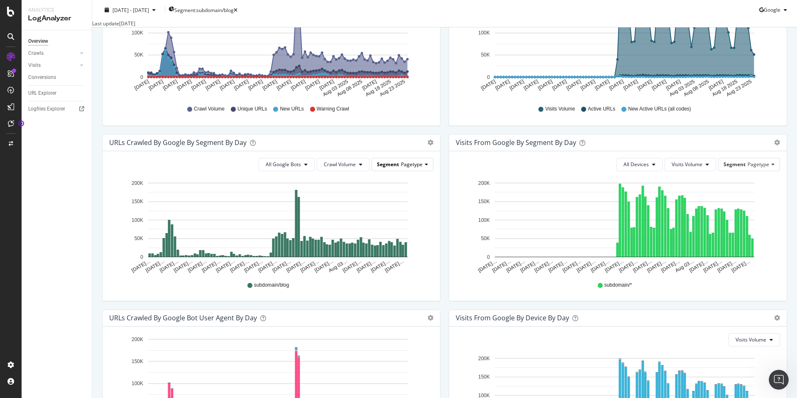
click at [421, 170] on div "Segment Pagetype" at bounding box center [402, 164] width 61 height 12
click at [413, 204] on div "Parameters" at bounding box center [386, 198] width 86 height 11
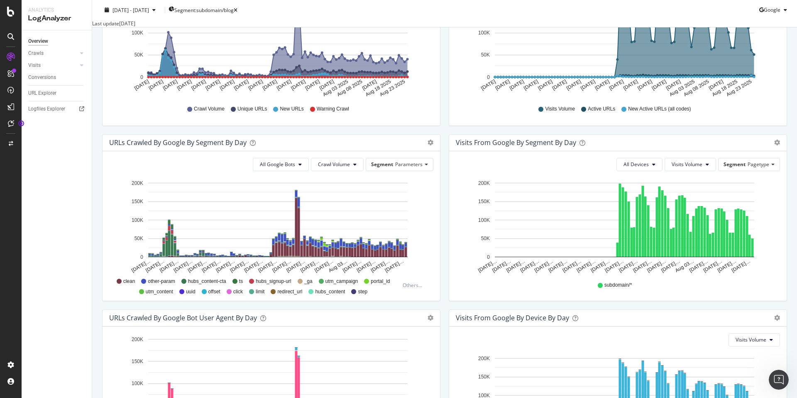
scroll to position [196, 0]
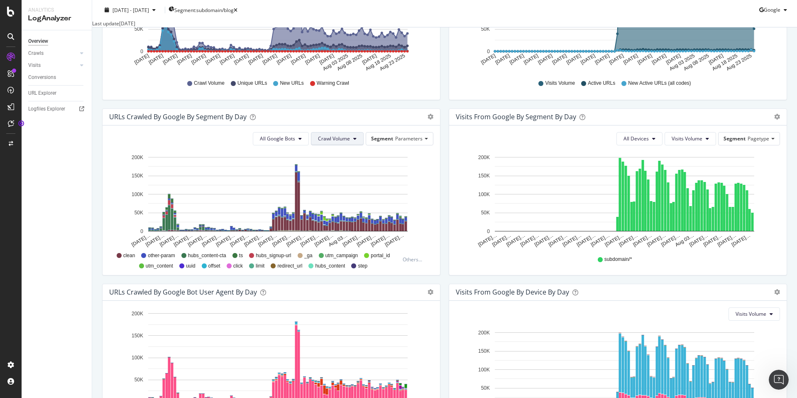
click at [359, 145] on button "Crawl Volume" at bounding box center [337, 138] width 53 height 13
click at [341, 179] on span "Unique URLs" at bounding box center [335, 178] width 33 height 7
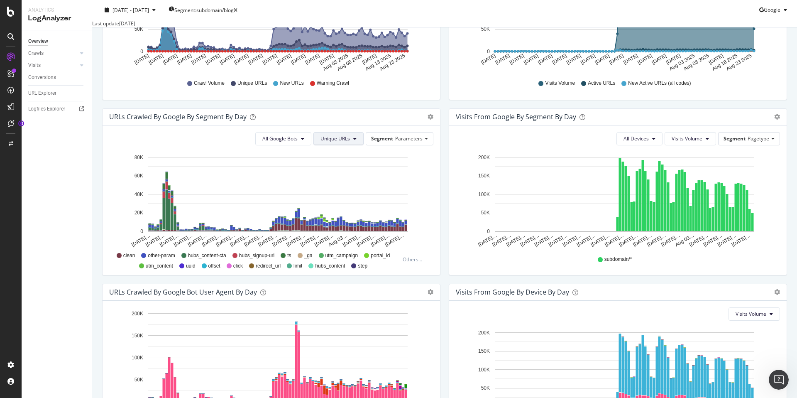
click at [349, 145] on button "Unique URLs" at bounding box center [339, 138] width 50 height 13
click at [338, 193] on span "New URLs" at bounding box center [337, 194] width 32 height 7
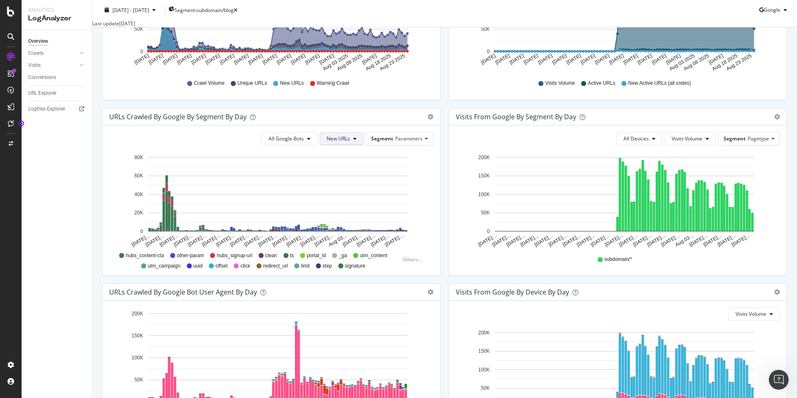
click at [338, 142] on span "New URLs" at bounding box center [338, 138] width 23 height 7
click at [338, 163] on span "Crawl Volume" at bounding box center [344, 163] width 32 height 7
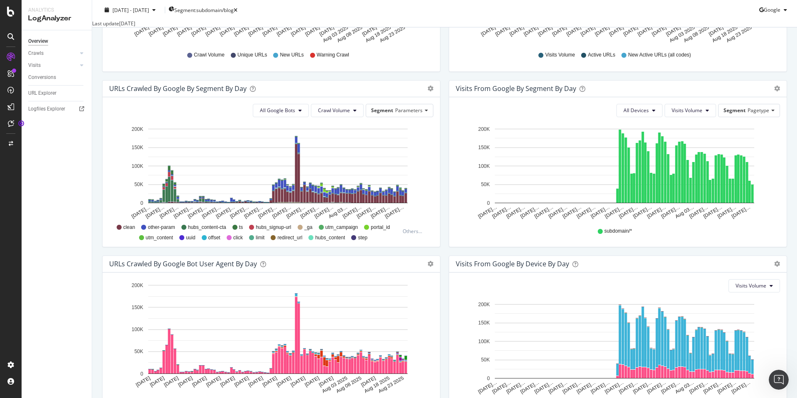
scroll to position [221, 0]
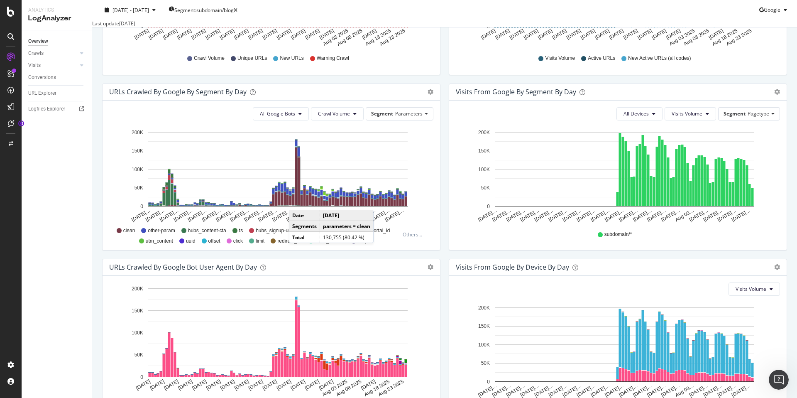
click at [297, 205] on rect "A chart." at bounding box center [298, 181] width 3 height 48
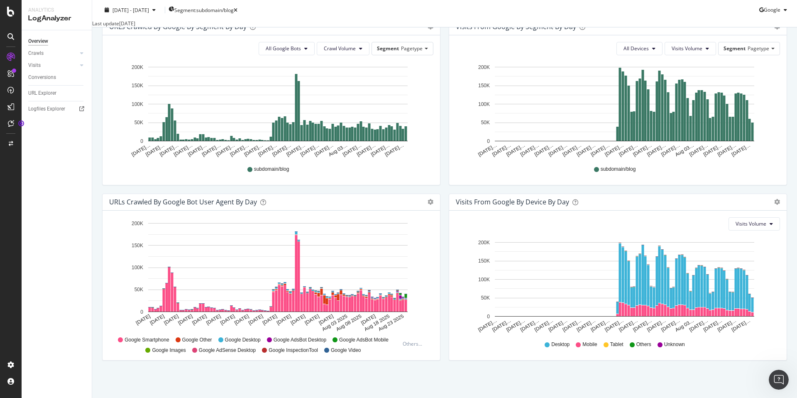
scroll to position [208, 0]
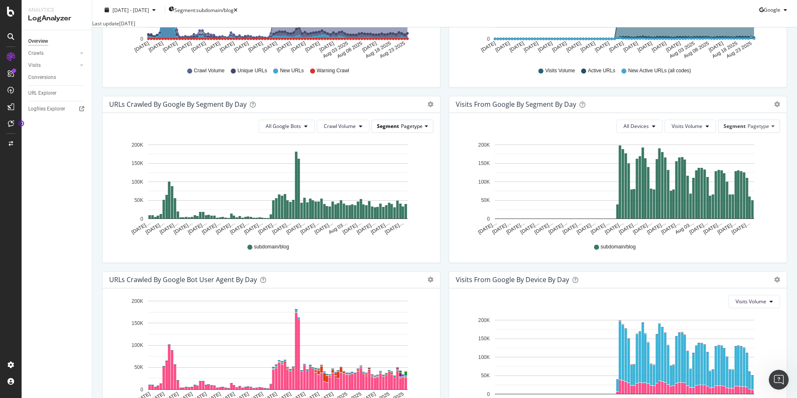
click at [398, 130] on span "Segment" at bounding box center [388, 126] width 22 height 7
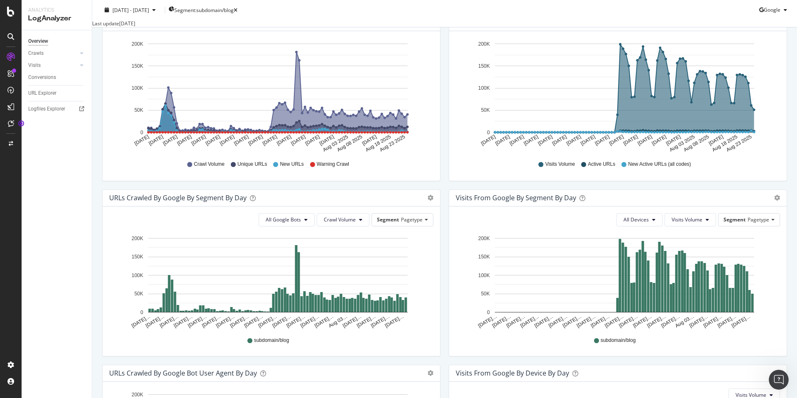
scroll to position [140, 0]
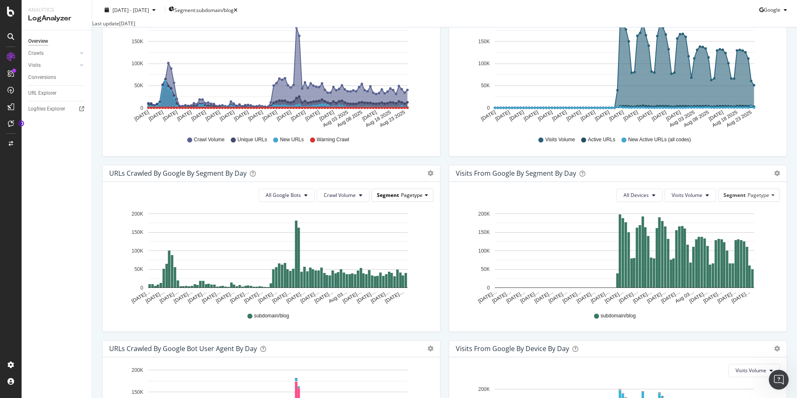
click at [416, 199] on span "Pagetype" at bounding box center [412, 194] width 22 height 7
click at [381, 235] on div "Parameters" at bounding box center [386, 229] width 86 height 11
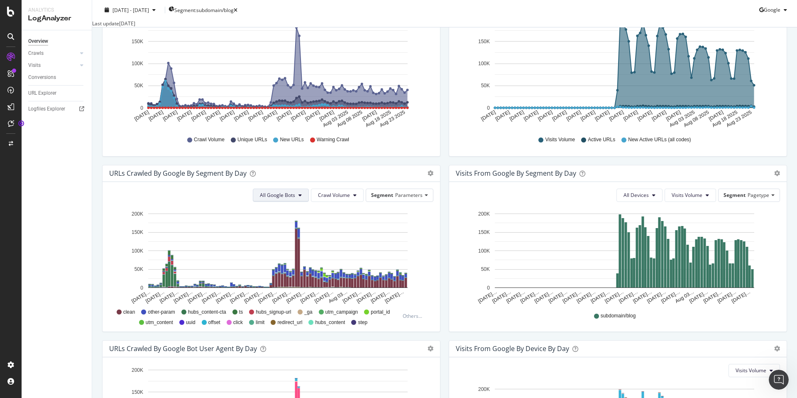
click at [264, 199] on span "All Google Bots" at bounding box center [277, 194] width 35 height 7
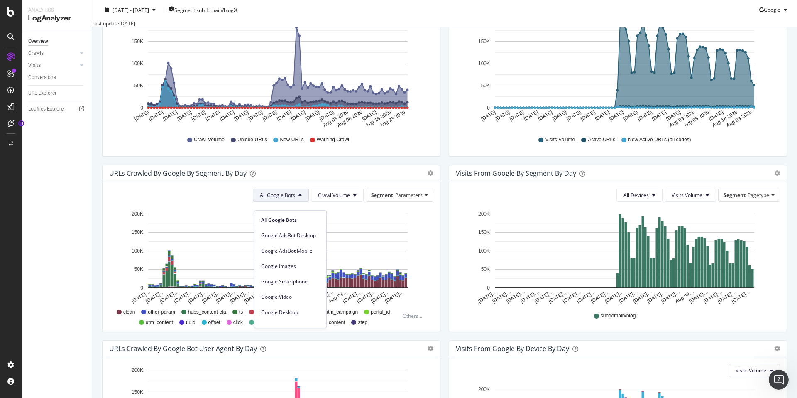
click at [265, 199] on span "All Google Bots" at bounding box center [277, 194] width 35 height 7
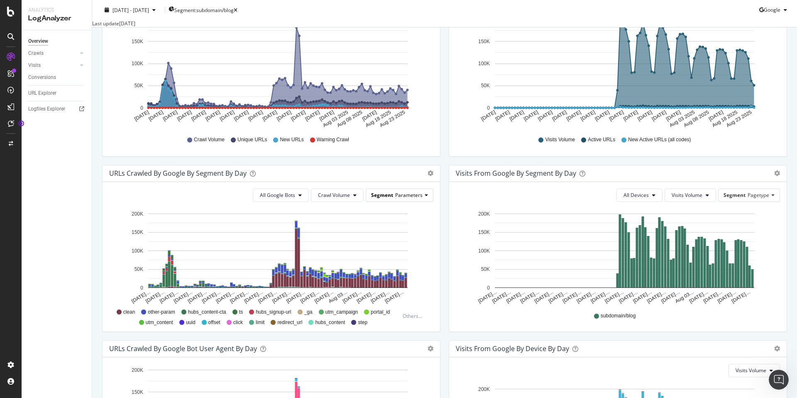
click at [385, 199] on span "Segment" at bounding box center [382, 194] width 22 height 7
click at [120, 314] on icon at bounding box center [119, 311] width 5 height 5
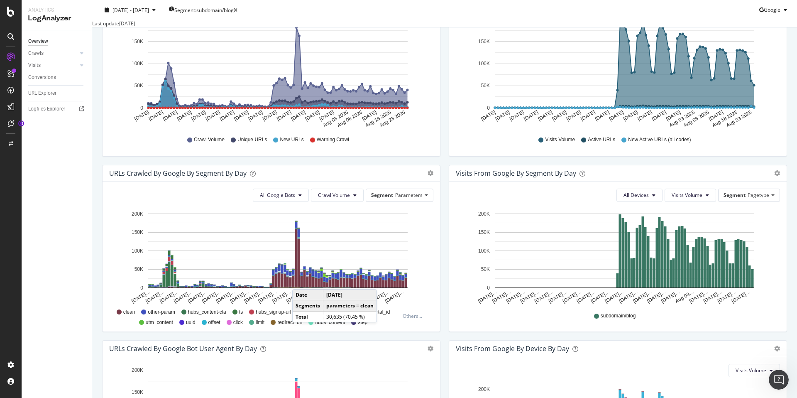
click at [301, 287] on rect "A chart." at bounding box center [302, 281] width 2 height 11
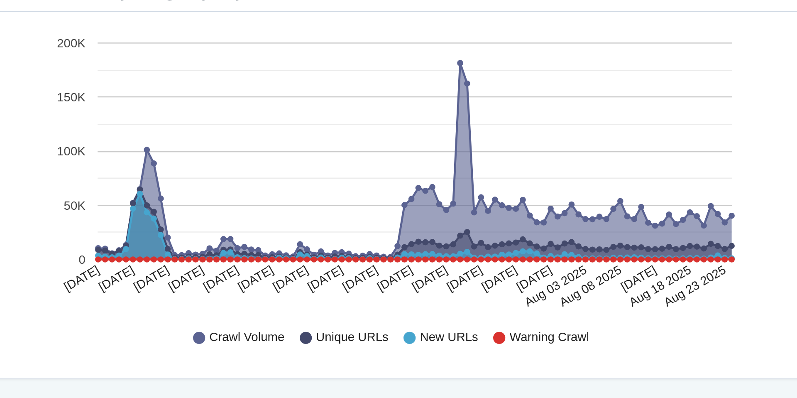
click at [387, 181] on rect "A chart." at bounding box center [278, 203] width 260 height 89
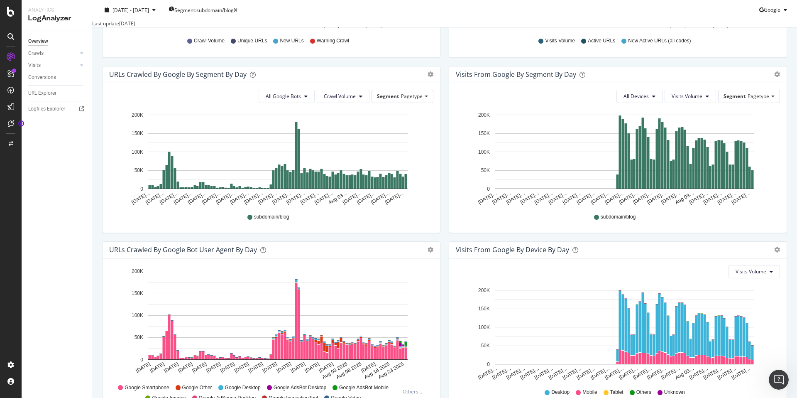
scroll to position [190, 0]
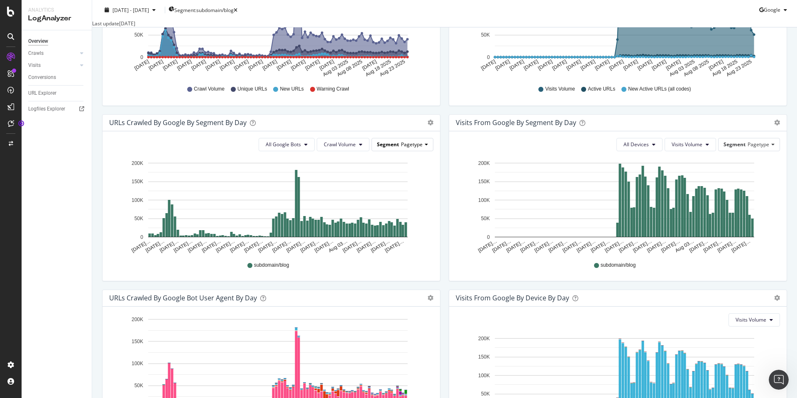
click at [415, 148] on span "Pagetype" at bounding box center [412, 144] width 22 height 7
click at [394, 184] on div "Parameters" at bounding box center [386, 178] width 86 height 11
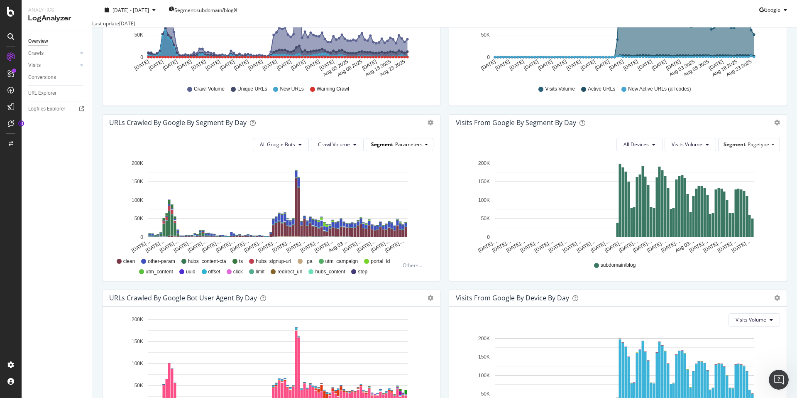
click at [401, 147] on div "Segment Parameters" at bounding box center [400, 144] width 68 height 13
click at [402, 148] on span "Parameters" at bounding box center [408, 144] width 27 height 7
click at [384, 218] on div "Advanced selector >" at bounding box center [386, 213] width 86 height 12
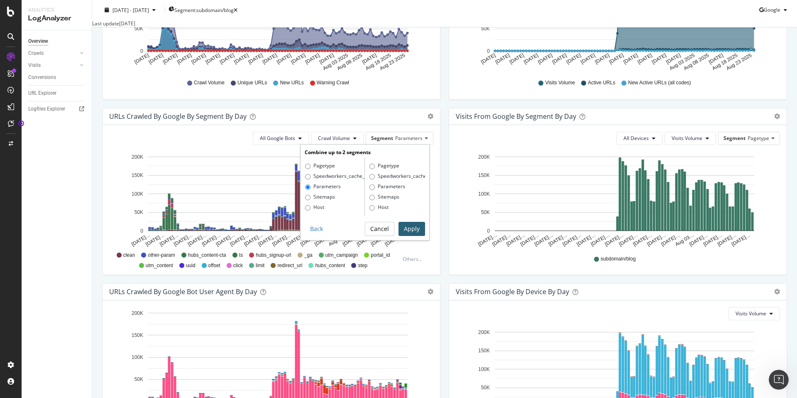
scroll to position [195, 0]
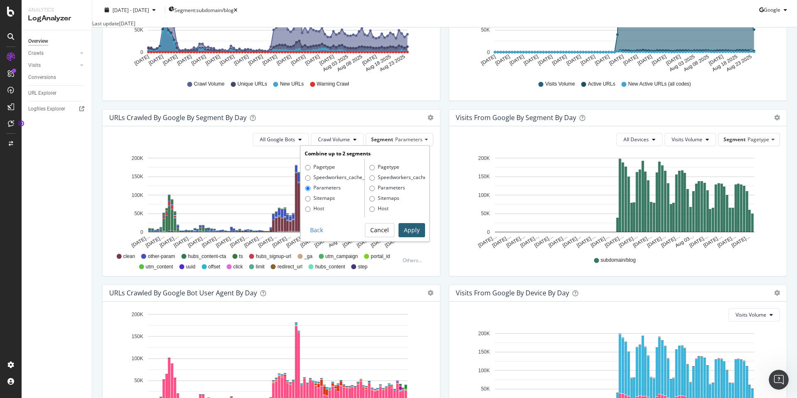
click at [387, 237] on button "Cancel" at bounding box center [379, 230] width 29 height 14
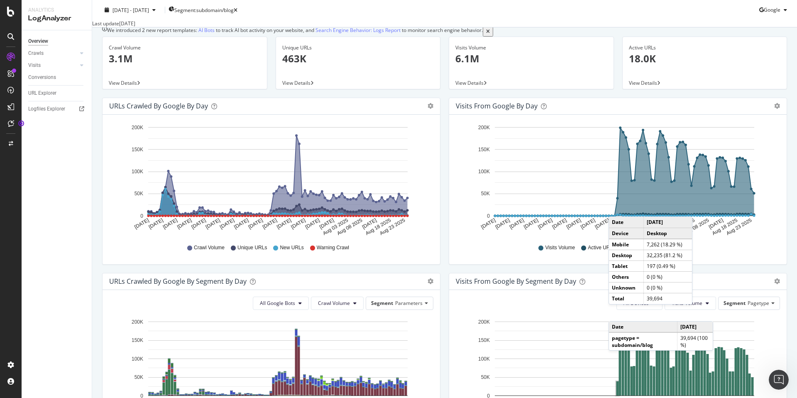
scroll to position [0, 0]
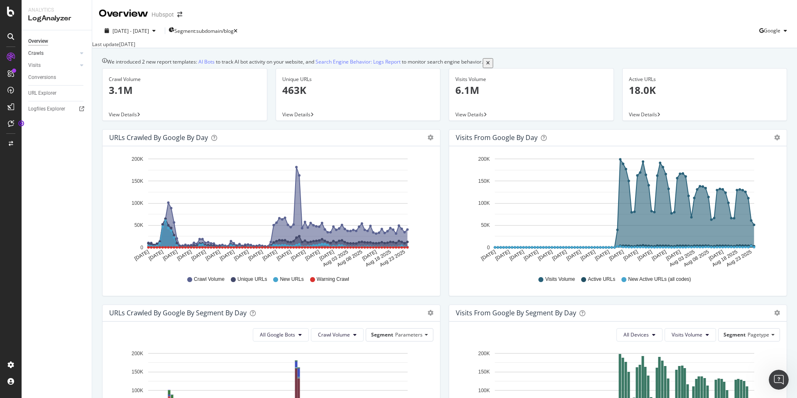
click at [74, 53] on div at bounding box center [73, 53] width 8 height 8
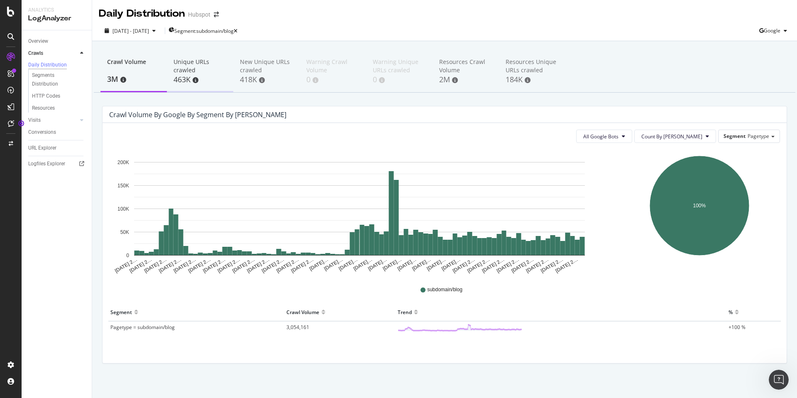
click at [182, 74] on div "463K" at bounding box center [200, 79] width 53 height 11
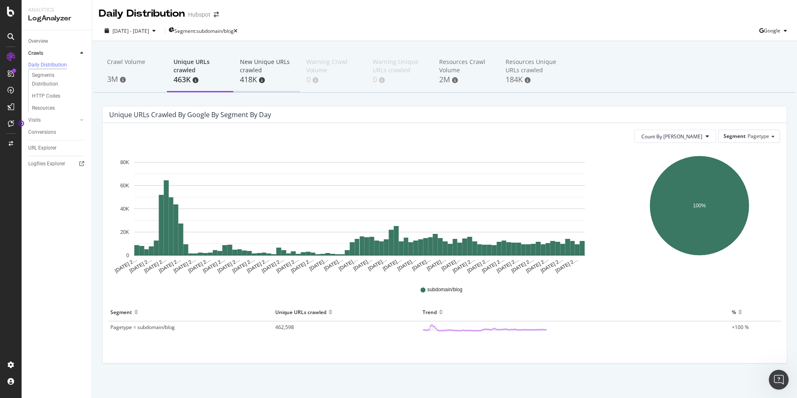
click at [253, 73] on div "New Unique URLs crawled" at bounding box center [266, 66] width 53 height 17
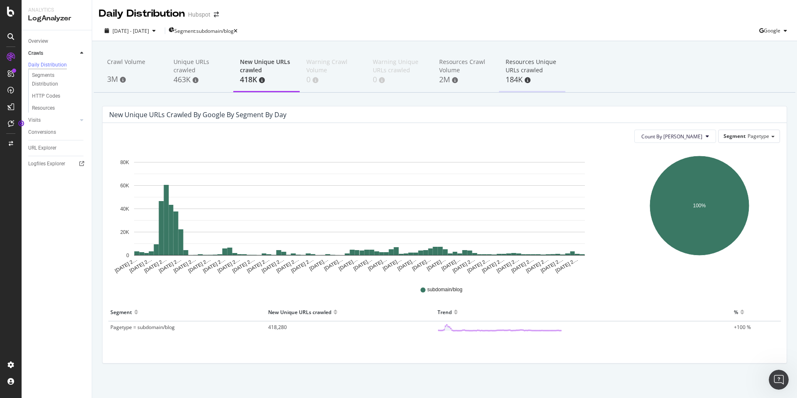
click at [519, 65] on div "Resources Unique URLs crawled" at bounding box center [532, 66] width 53 height 17
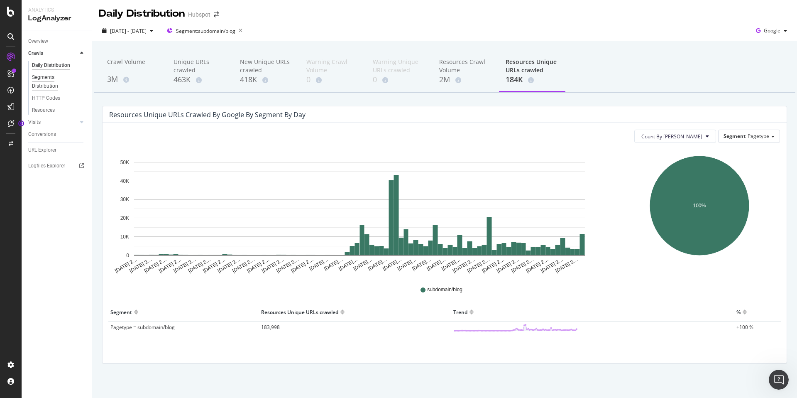
click at [36, 85] on div "Segments Distribution" at bounding box center [55, 81] width 46 height 17
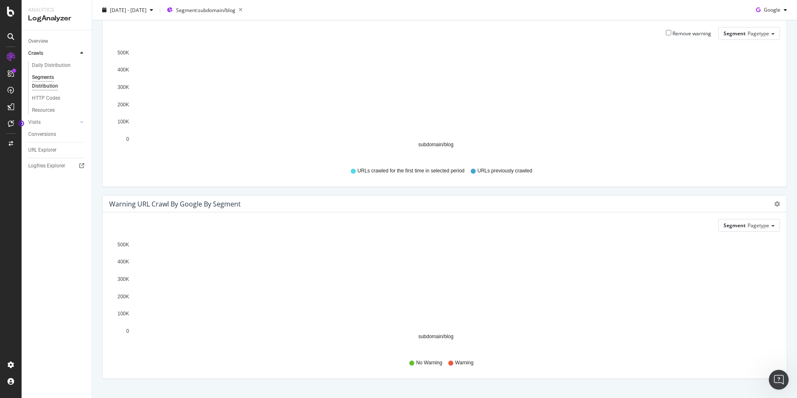
scroll to position [258, 0]
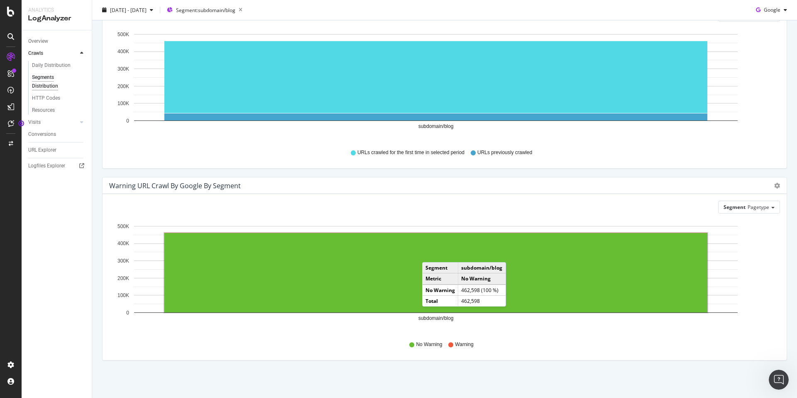
click at [431, 254] on rect "A chart." at bounding box center [435, 272] width 543 height 79
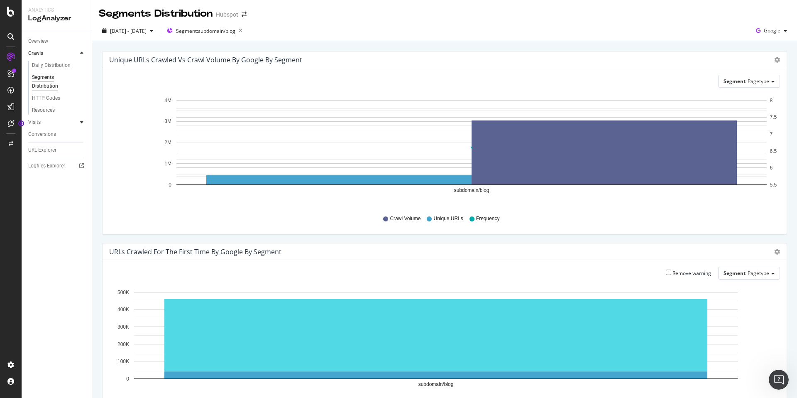
click at [81, 121] on icon at bounding box center [81, 122] width 3 height 5
click at [62, 76] on div "Daily Distribution" at bounding box center [51, 77] width 39 height 9
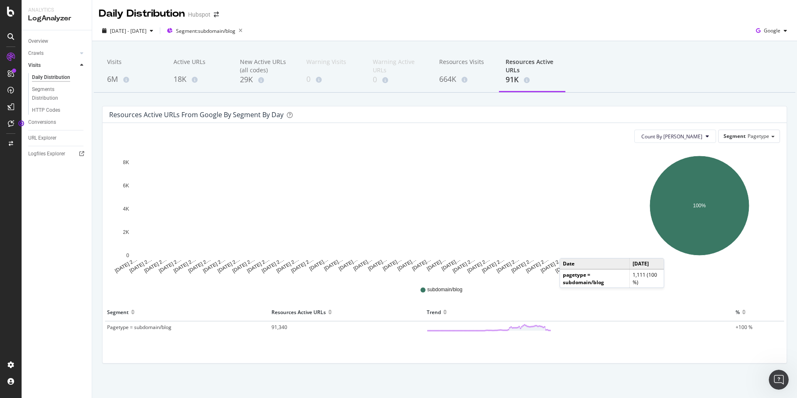
scroll to position [3, 0]
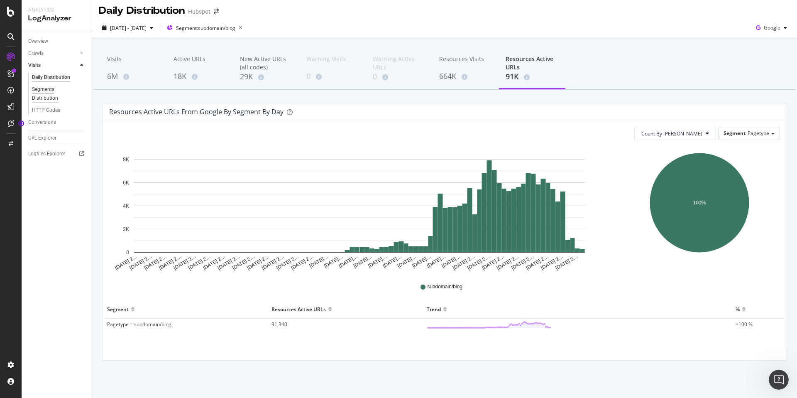
click at [44, 93] on div "Segments Distribution" at bounding box center [55, 93] width 46 height 17
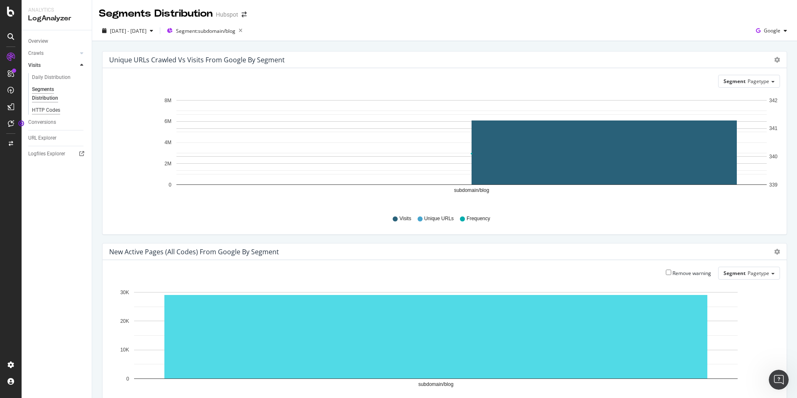
click at [54, 111] on div "HTTP Codes" at bounding box center [46, 110] width 28 height 9
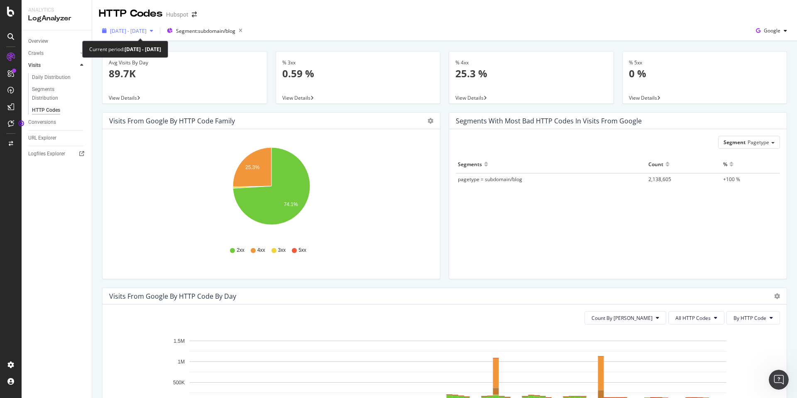
click at [147, 29] on span "[DATE] - [DATE]" at bounding box center [128, 30] width 37 height 7
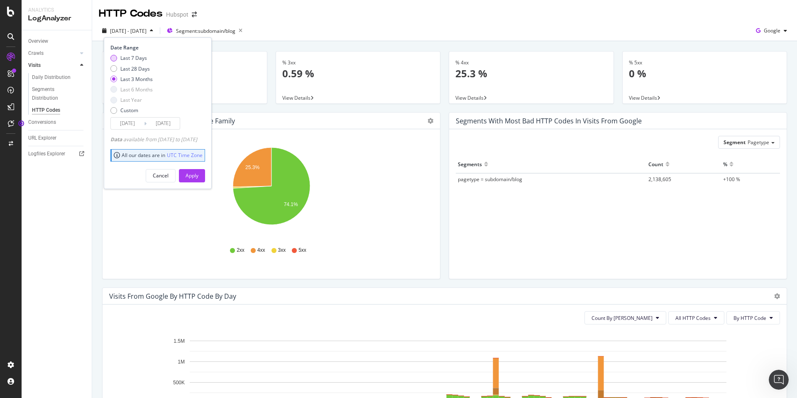
click at [142, 56] on div "Last 7 Days" at bounding box center [133, 57] width 27 height 7
type input "2025/08/18"
click at [199, 178] on div "Apply" at bounding box center [192, 175] width 13 height 7
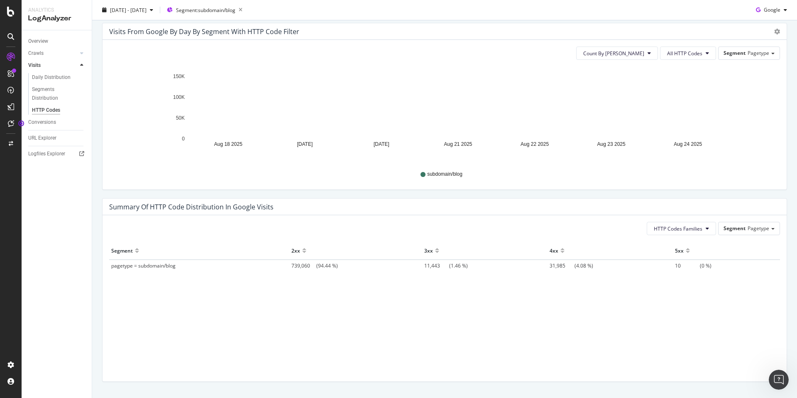
scroll to position [461, 0]
